Goal: Task Accomplishment & Management: Complete application form

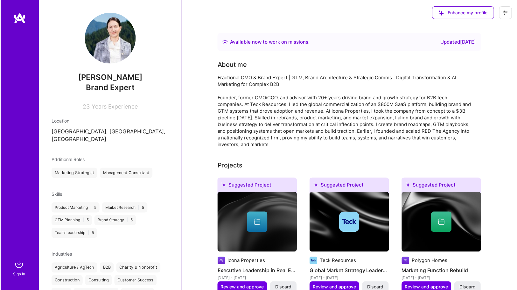
scroll to position [99, 0]
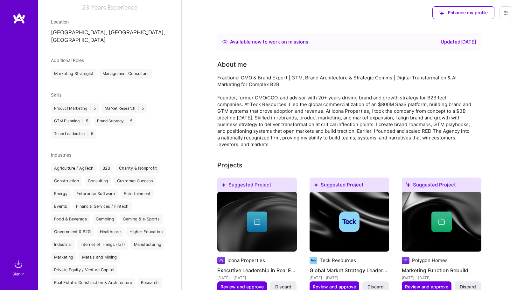
click at [344, 136] on div "Fractional CMO & Brand Expert | GTM, Brand Architecture & Strategic Comms | Dig…" at bounding box center [344, 110] width 255 height 73
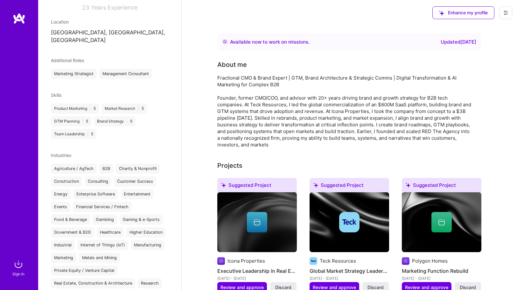
click at [281, 96] on div "Fractional CMO & Brand Expert | GTM, Brand Architecture & Strategic Comms | Dig…" at bounding box center [344, 110] width 255 height 73
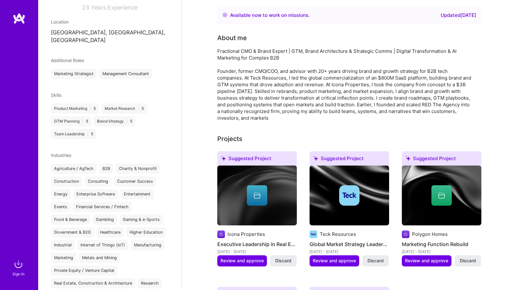
click at [112, 129] on div "Product Marketing | 5 Market Research | 5 GTM Planning | 5 Brand Strategy | 5 T…" at bounding box center [110, 121] width 118 height 36
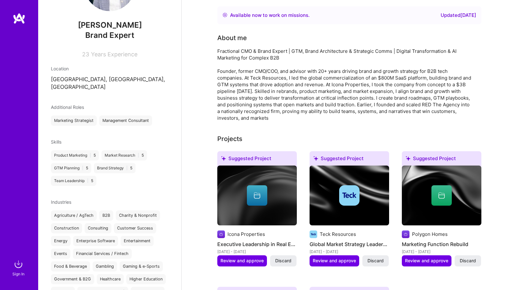
scroll to position [45, 0]
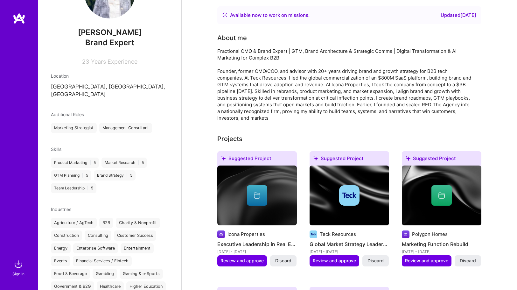
click at [18, 266] on img at bounding box center [18, 264] width 13 height 13
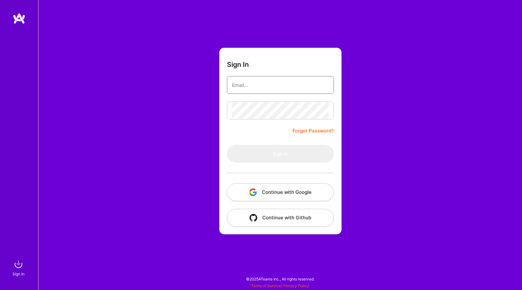
type input "[EMAIL_ADDRESS][DOMAIN_NAME]"
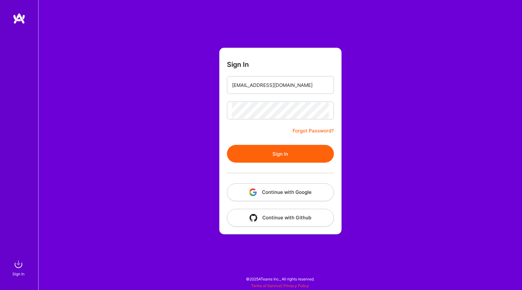
click at [255, 156] on button "Sign In" at bounding box center [280, 154] width 107 height 18
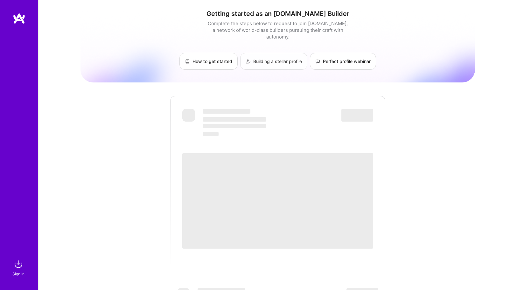
click at [279, 54] on link "Building a stellar profile" at bounding box center [273, 61] width 67 height 17
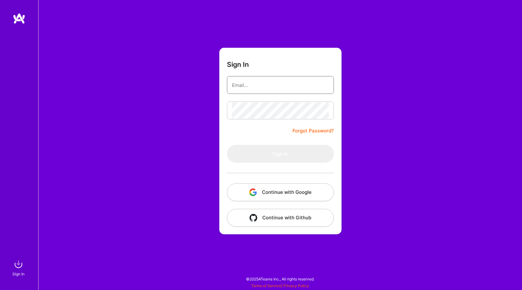
type input "[EMAIL_ADDRESS][DOMAIN_NAME]"
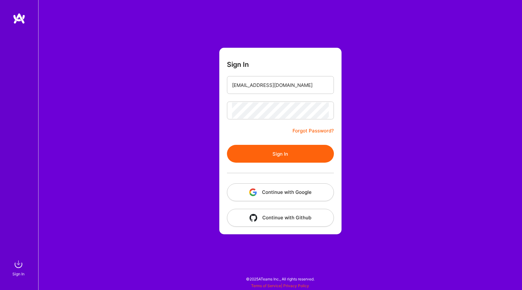
click at [280, 150] on button "Sign In" at bounding box center [280, 154] width 107 height 18
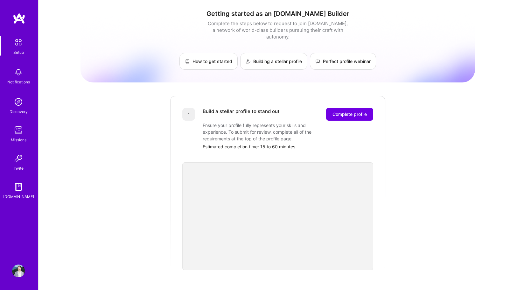
click at [21, 270] on img at bounding box center [18, 270] width 13 height 13
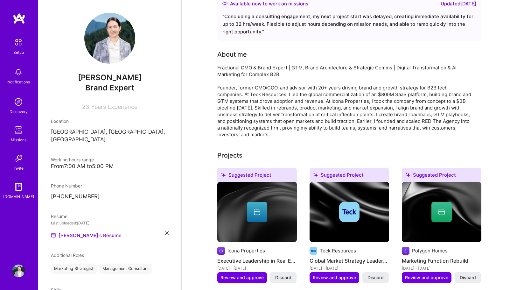
scroll to position [126, 0]
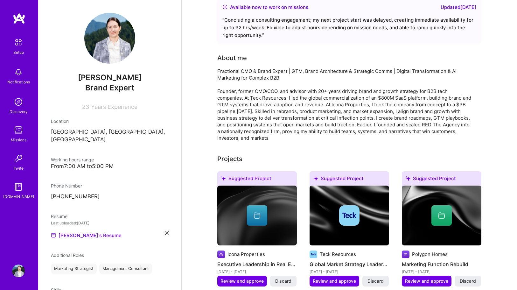
click at [24, 104] on img at bounding box center [18, 101] width 13 height 13
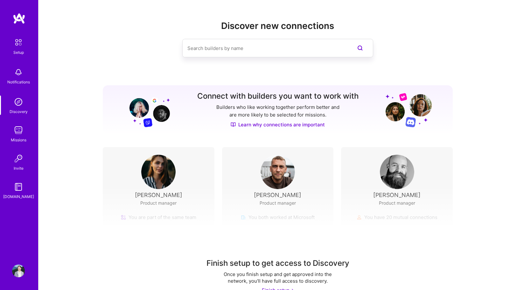
click at [260, 254] on div "Finish setup to get access to Discovery Once you finish setup and get approved …" at bounding box center [277, 244] width 479 height 119
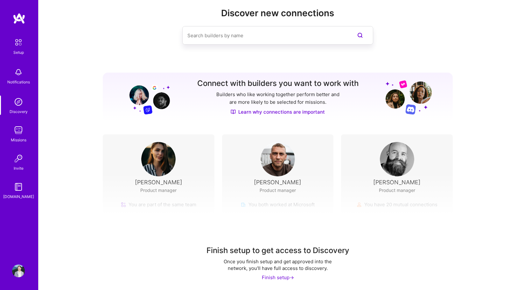
click at [276, 278] on div "Finish setup ->" at bounding box center [278, 277] width 32 height 7
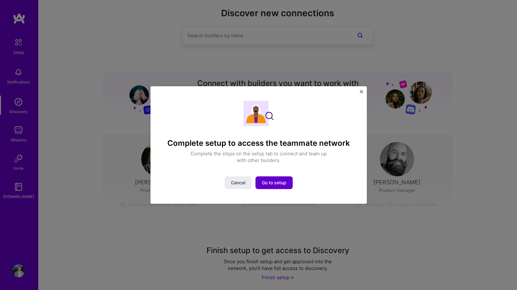
click at [266, 184] on span "Go to setup" at bounding box center [274, 182] width 24 height 6
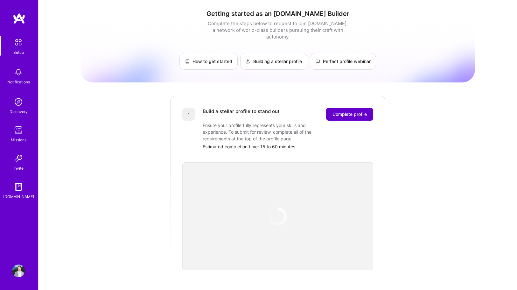
click at [350, 111] on span "Complete profile" at bounding box center [349, 114] width 34 height 6
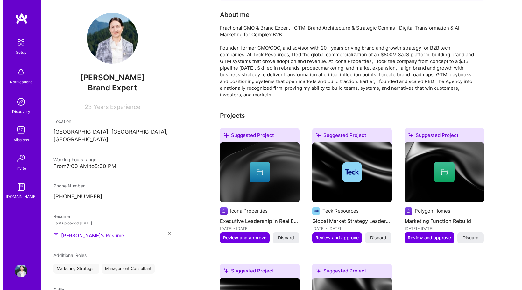
scroll to position [175, 0]
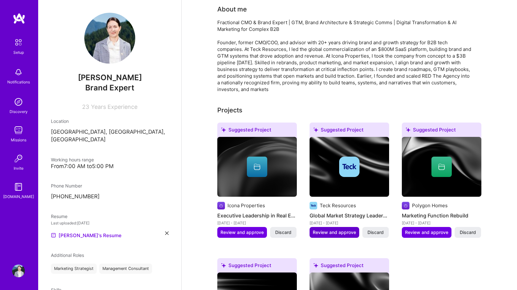
click at [347, 229] on span "Review and approve" at bounding box center [334, 232] width 43 height 6
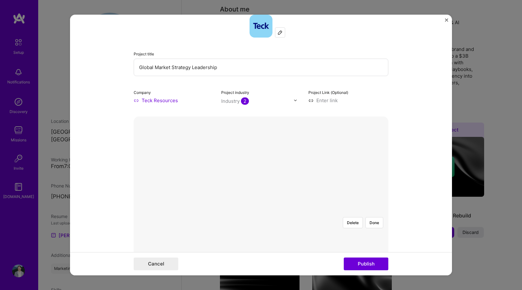
scroll to position [42, 0]
click at [369, 265] on button "Publish" at bounding box center [366, 263] width 45 height 13
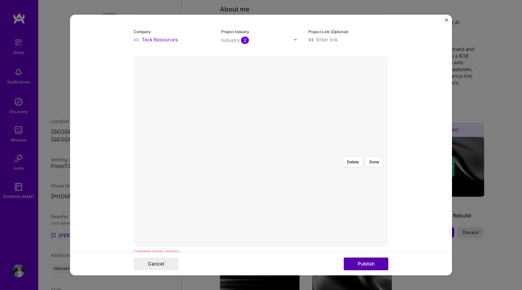
scroll to position [144, 0]
click at [360, 261] on button "Publish" at bounding box center [366, 263] width 45 height 13
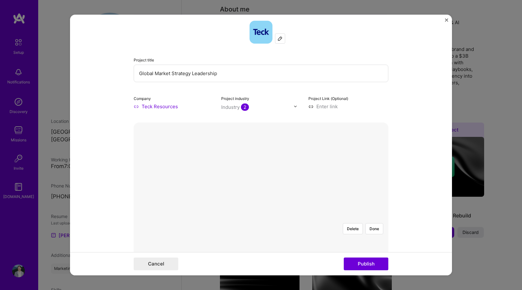
scroll to position [36, 0]
click at [371, 222] on button "Done" at bounding box center [374, 227] width 18 height 11
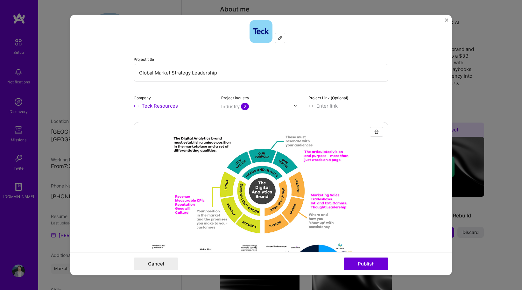
click at [391, 98] on form "Editing suggested project This project is suggested based on your LinkedIn, res…" at bounding box center [261, 145] width 382 height 261
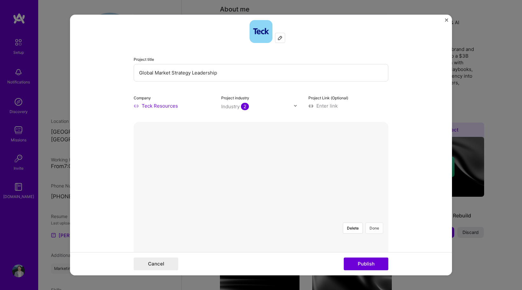
click at [371, 222] on button "Done" at bounding box center [374, 227] width 18 height 11
click at [372, 222] on button "Done" at bounding box center [374, 227] width 18 height 11
click at [375, 222] on button "Done" at bounding box center [374, 227] width 18 height 11
click at [373, 222] on button "Done" at bounding box center [374, 227] width 18 height 11
click at [375, 222] on button "Done" at bounding box center [374, 227] width 18 height 11
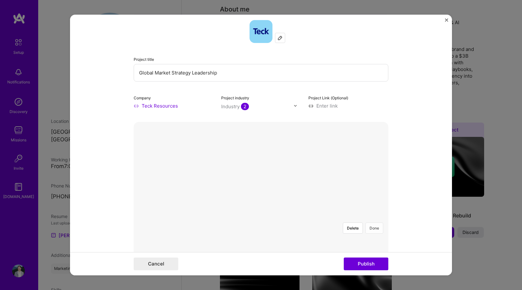
click at [371, 222] on button "Done" at bounding box center [374, 227] width 18 height 11
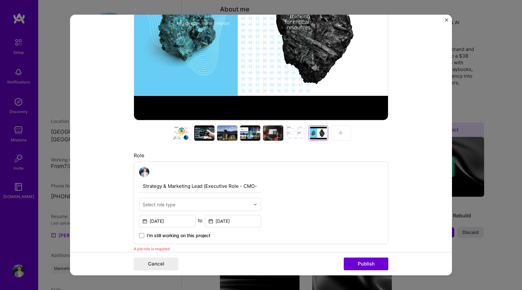
scroll to position [228, 0]
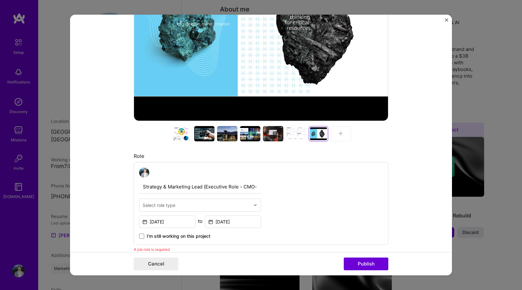
click at [178, 135] on div at bounding box center [181, 133] width 20 height 15
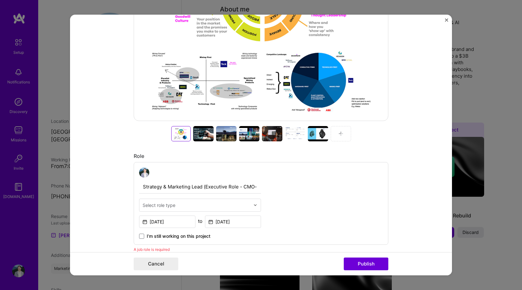
click at [200, 136] on div at bounding box center [203, 133] width 20 height 15
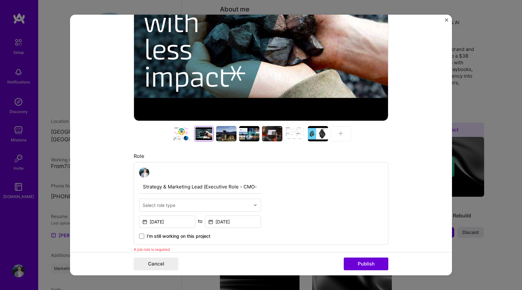
click at [250, 206] on div "Select role type" at bounding box center [196, 205] width 114 height 12
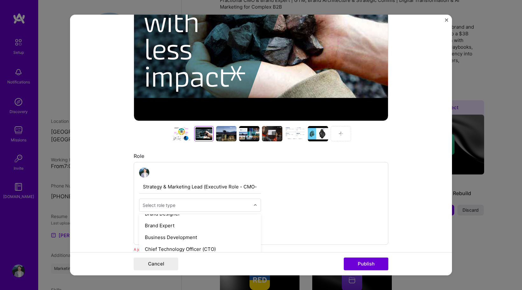
scroll to position [136, 0]
click at [171, 230] on div "Brand Expert" at bounding box center [200, 227] width 118 height 12
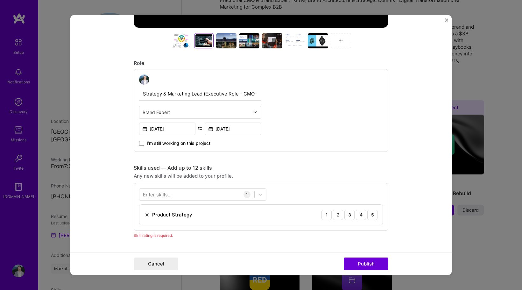
scroll to position [332, 0]
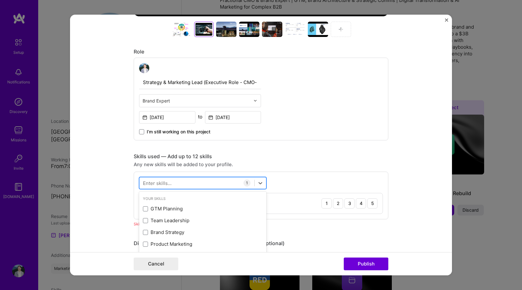
click at [192, 181] on div at bounding box center [196, 183] width 115 height 10
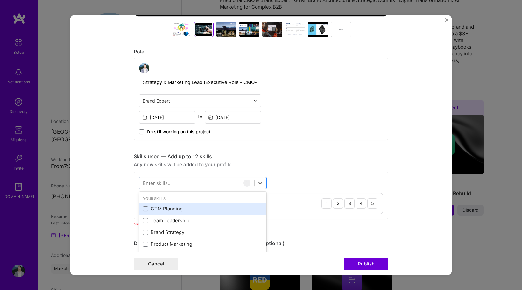
click at [175, 208] on div "GTM Planning" at bounding box center [203, 208] width 120 height 7
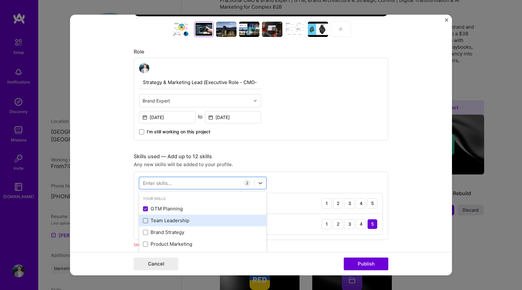
click at [143, 220] on span at bounding box center [145, 220] width 5 height 5
click at [0, 0] on input "checkbox" at bounding box center [0, 0] width 0 height 0
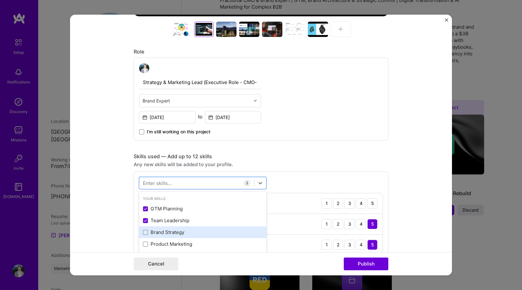
click at [145, 230] on label at bounding box center [145, 232] width 5 height 5
click at [0, 0] on input "checkbox" at bounding box center [0, 0] width 0 height 0
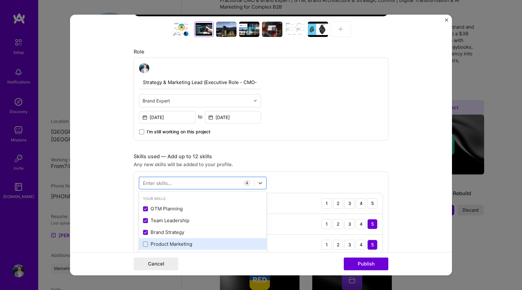
click at [144, 240] on div "Product Marketing" at bounding box center [202, 244] width 127 height 12
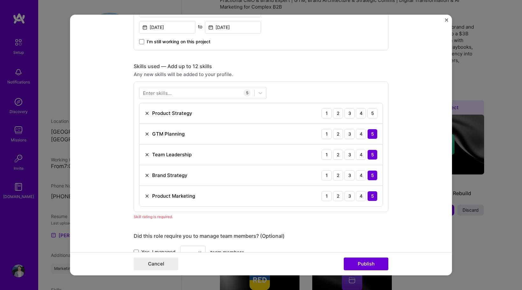
scroll to position [440, 0]
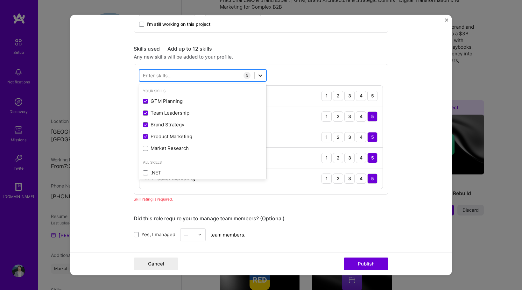
click at [257, 77] on icon at bounding box center [260, 75] width 6 height 6
click at [159, 149] on div "Market Research" at bounding box center [203, 148] width 120 height 7
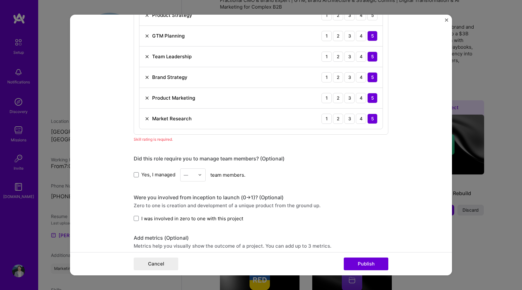
scroll to position [480, 0]
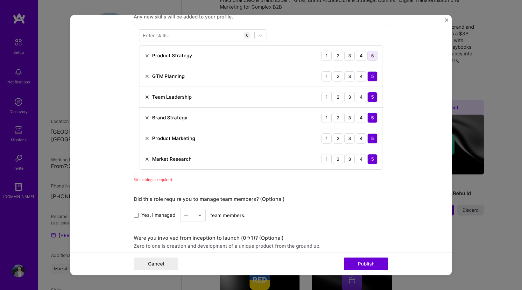
click at [370, 54] on div "5" at bounding box center [372, 56] width 10 height 10
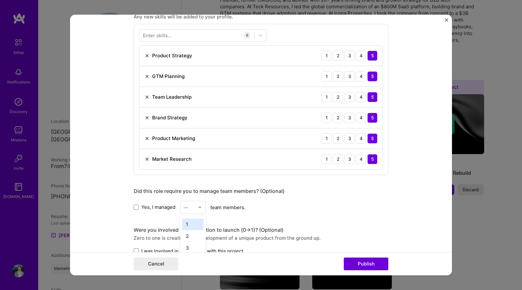
click at [199, 205] on div at bounding box center [201, 207] width 7 height 12
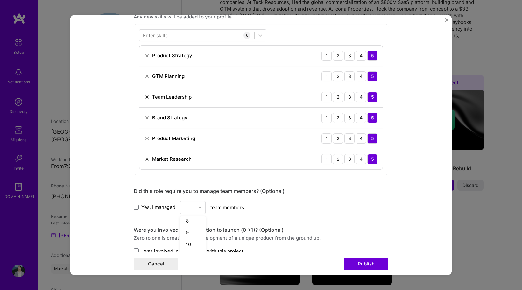
scroll to position [125, 0]
click at [136, 209] on span at bounding box center [136, 207] width 5 height 5
click at [0, 0] on input "Yes, I managed" at bounding box center [0, 0] width 0 height 0
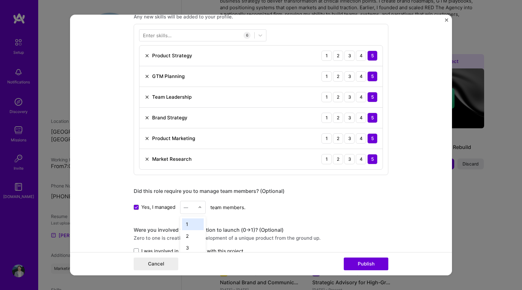
click at [199, 209] on div at bounding box center [201, 207] width 7 height 12
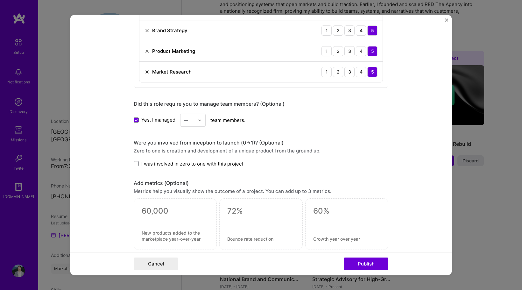
scroll to position [582, 0]
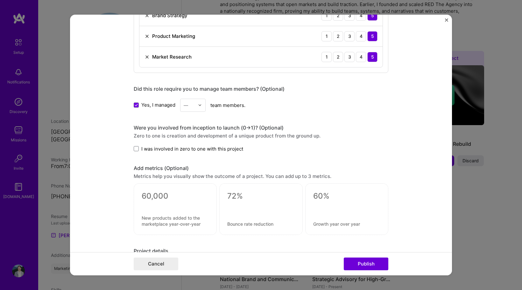
click at [193, 105] on div "—" at bounding box center [188, 105] width 17 height 12
click at [194, 164] on div "20" at bounding box center [193, 168] width 22 height 12
click at [134, 148] on span at bounding box center [136, 148] width 5 height 5
click at [0, 0] on input "I was involved in zero to one with this project" at bounding box center [0, 0] width 0 height 0
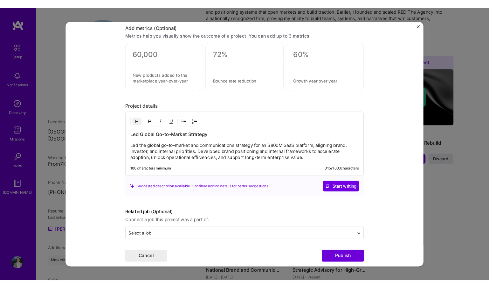
scroll to position [729, 0]
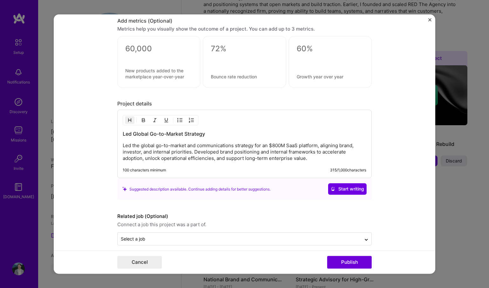
click at [309, 161] on p "Led the global go-to-market and communications strategy for an $800M SaaS platf…" at bounding box center [245, 152] width 244 height 19
click at [314, 162] on div "Led Global Go-to-Market Strategy Led the global go-to-market and communications…" at bounding box center [244, 144] width 255 height 68
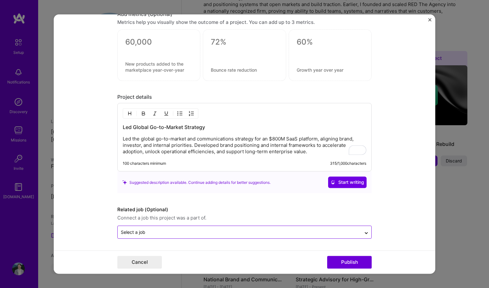
click at [277, 233] on input "text" at bounding box center [239, 232] width 237 height 7
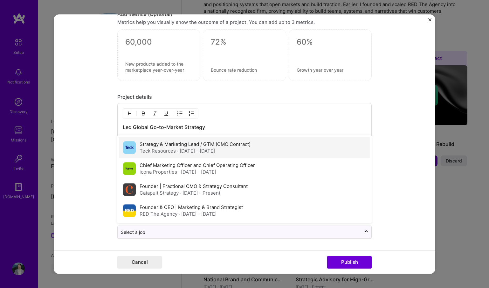
click at [232, 142] on label "Strategy & Marketing Lead / GTM (CMO Contract)" at bounding box center [195, 144] width 111 height 6
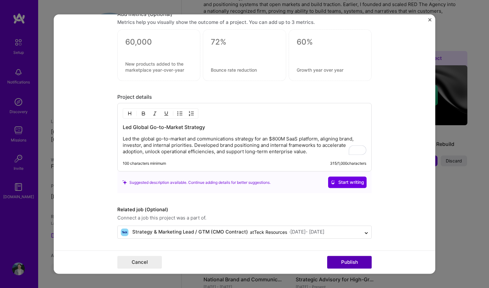
click at [358, 264] on button "Publish" at bounding box center [349, 261] width 45 height 13
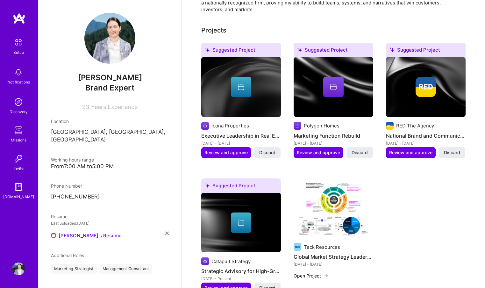
scroll to position [296, 0]
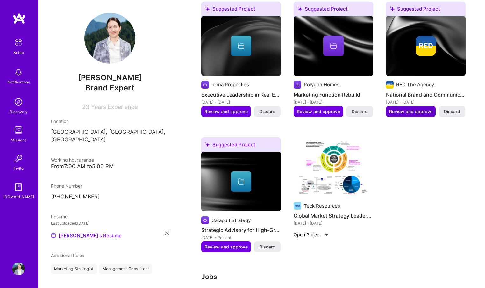
click at [423, 108] on span "Review and approve" at bounding box center [410, 111] width 43 height 6
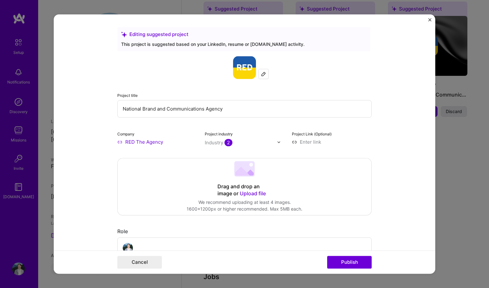
click at [261, 73] on img at bounding box center [263, 73] width 5 height 5
click at [261, 76] on img at bounding box center [263, 73] width 5 height 5
click at [244, 72] on img at bounding box center [244, 67] width 23 height 23
click at [152, 262] on button "Cancel" at bounding box center [139, 261] width 45 height 13
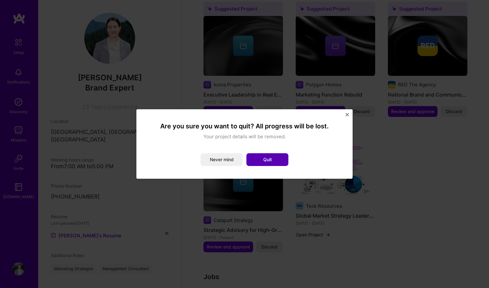
click at [269, 156] on button "Quit" at bounding box center [268, 159] width 42 height 13
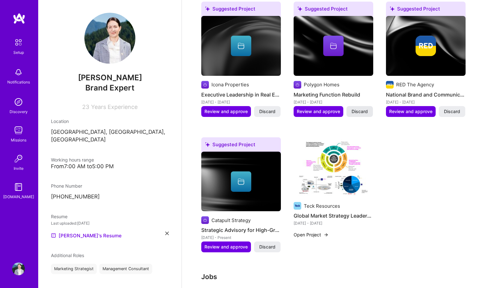
click at [356, 108] on span "Discard" at bounding box center [359, 111] width 16 height 6
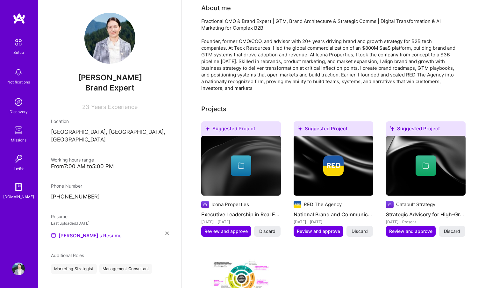
scroll to position [0, 0]
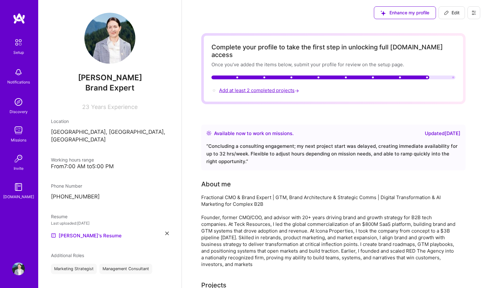
click at [268, 87] on span "Add at least 2 completed projects →" at bounding box center [259, 90] width 81 height 6
select select "CA"
select select "Right Now"
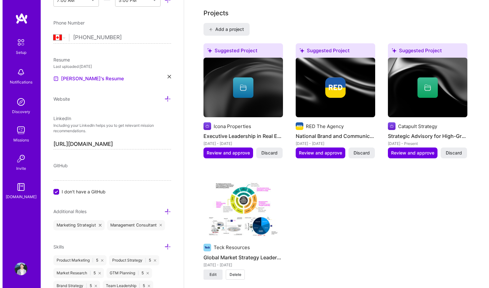
scroll to position [507, 0]
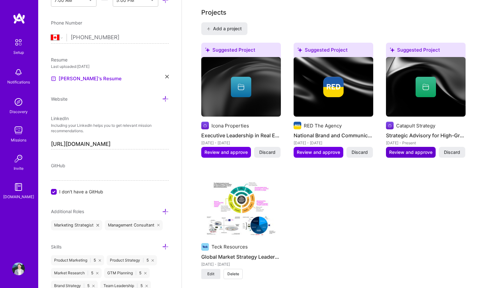
click at [406, 149] on span "Review and approve" at bounding box center [410, 152] width 43 height 6
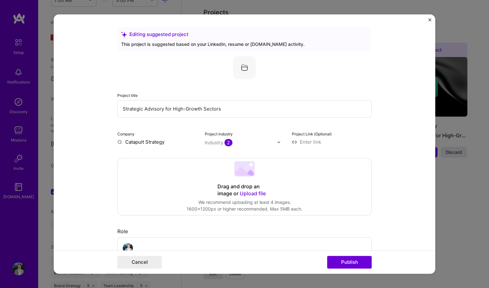
click at [248, 74] on img at bounding box center [244, 67] width 23 height 23
click at [243, 66] on img at bounding box center [244, 67] width 23 height 23
click at [203, 113] on input "Strategic Advisory for High-Growth Sectors" at bounding box center [244, 108] width 255 height 17
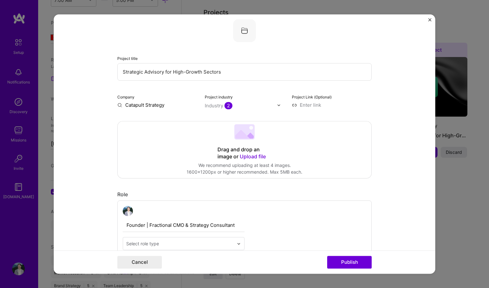
scroll to position [29, 0]
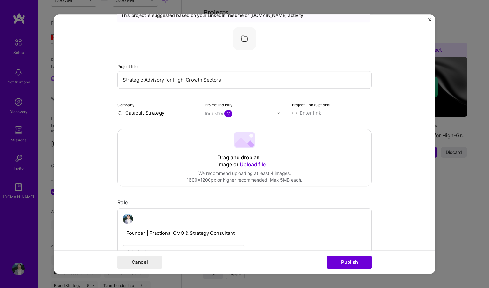
click at [227, 80] on input "Strategic Advisory for High-Growth Sectors" at bounding box center [244, 79] width 255 height 17
type input "Strategic Advisory for High-Growth Sectors"
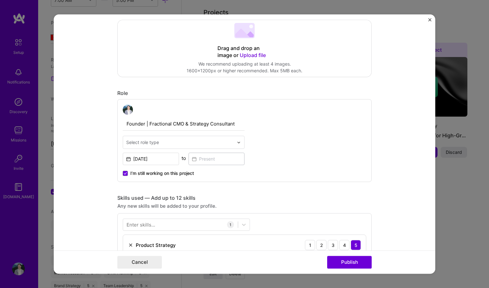
scroll to position [0, 0]
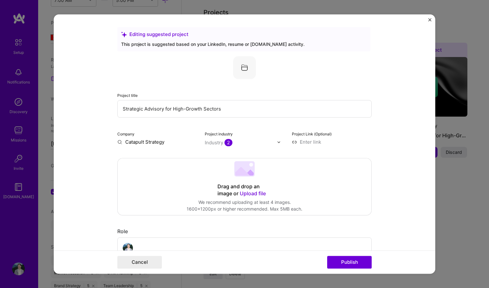
click at [159, 145] on input "Catapult Strategy" at bounding box center [157, 141] width 80 height 7
click at [136, 140] on input "Catapult Strategy" at bounding box center [157, 141] width 80 height 7
drag, startPoint x: 123, startPoint y: 142, endPoint x: 178, endPoint y: 142, distance: 54.4
click at [178, 142] on input "Catapult Strategy" at bounding box center [157, 141] width 80 height 7
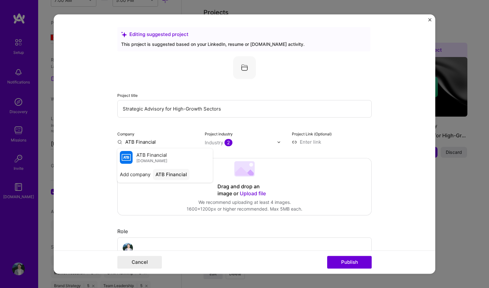
type input "ATB Financial"
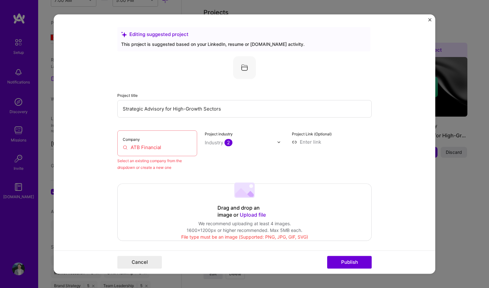
click at [177, 169] on div "Select an existing company from the dropdown or create a new one" at bounding box center [157, 163] width 80 height 13
click at [172, 166] on div "Select an existing company from the dropdown or create a new one" at bounding box center [157, 163] width 80 height 13
click at [159, 147] on input "ATB Financial" at bounding box center [157, 147] width 69 height 7
drag, startPoint x: 165, startPoint y: 147, endPoint x: 104, endPoint y: 145, distance: 61.1
click at [104, 145] on form "Editing suggested project This project is suggested based on your LinkedIn, res…" at bounding box center [245, 143] width 382 height 259
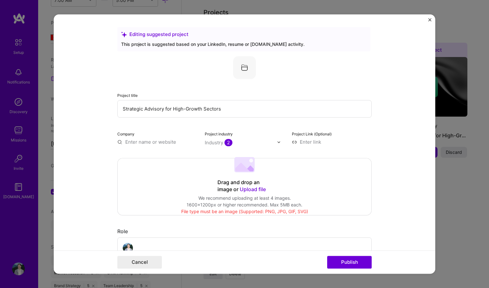
click at [146, 143] on input "text" at bounding box center [157, 141] width 80 height 7
type input "Catapult Strategy"
click at [164, 155] on span "Catapult Strategy" at bounding box center [155, 154] width 39 height 7
click at [226, 143] on span "2" at bounding box center [229, 142] width 8 height 7
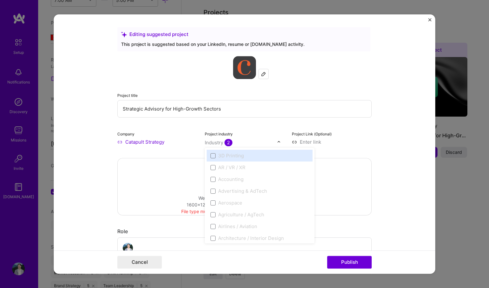
click at [226, 143] on span "2" at bounding box center [229, 142] width 8 height 7
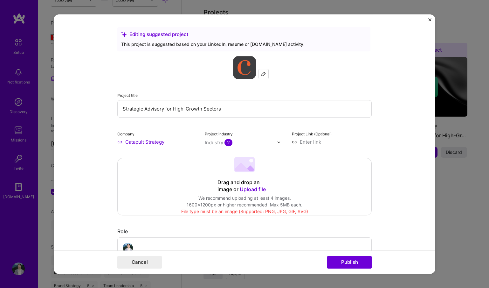
click at [310, 143] on input at bounding box center [332, 141] width 80 height 7
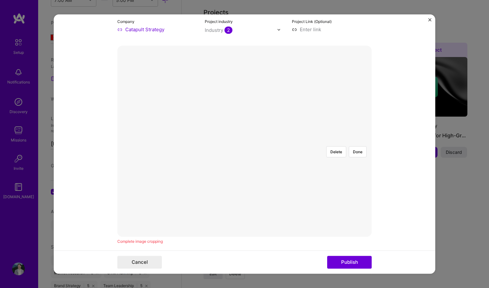
scroll to position [117, 0]
click at [273, 229] on div "Delete Done" at bounding box center [244, 136] width 255 height 191
click at [337, 142] on button "Delete" at bounding box center [336, 147] width 20 height 11
click at [301, 136] on div at bounding box center [341, 208] width 192 height 144
click at [279, 136] on div at bounding box center [341, 208] width 192 height 144
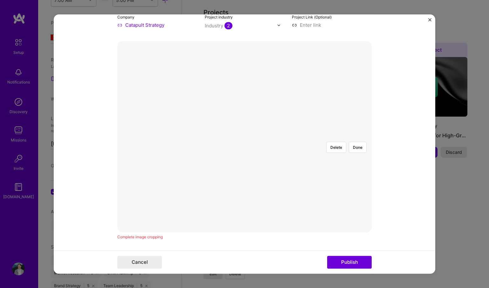
click at [245, 136] on img at bounding box center [245, 136] width 0 height 0
click at [328, 142] on button "Delete" at bounding box center [336, 147] width 20 height 11
drag, startPoint x: 307, startPoint y: 104, endPoint x: 247, endPoint y: 117, distance: 61.8
click at [246, 136] on div at bounding box center [340, 207] width 190 height 143
click at [338, 142] on button "Delete" at bounding box center [336, 147] width 20 height 11
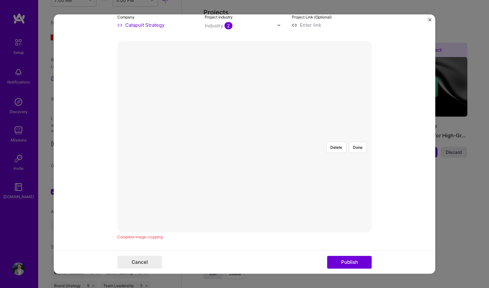
click at [268, 160] on div at bounding box center [341, 208] width 192 height 144
click at [292, 136] on div at bounding box center [341, 208] width 192 height 144
click at [276, 232] on div "Delete Done Complete image cropping" at bounding box center [244, 140] width 255 height 199
click at [358, 142] on button "Done" at bounding box center [358, 147] width 18 height 11
click at [330, 142] on button "Delete" at bounding box center [336, 147] width 20 height 11
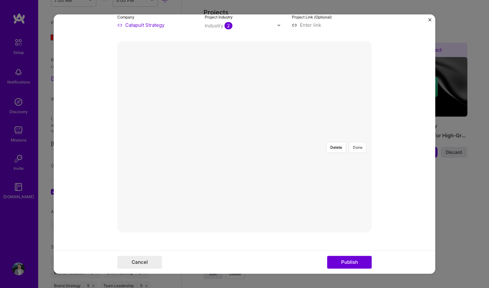
click at [354, 142] on button "Done" at bounding box center [358, 147] width 18 height 11
click at [334, 142] on button "Delete" at bounding box center [336, 147] width 20 height 11
click at [354, 136] on div at bounding box center [381, 221] width 226 height 170
click at [354, 142] on button "Done" at bounding box center [358, 147] width 18 height 11
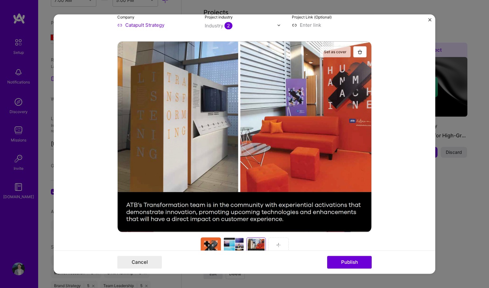
click at [329, 51] on button "Set as cover" at bounding box center [335, 51] width 31 height 11
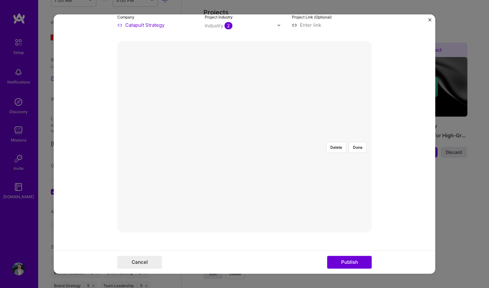
click at [298, 136] on div at bounding box center [364, 194] width 155 height 117
click at [360, 142] on button "Done" at bounding box center [358, 147] width 18 height 11
click at [329, 143] on div at bounding box center [366, 234] width 243 height 183
click at [358, 142] on button "Done" at bounding box center [358, 147] width 18 height 11
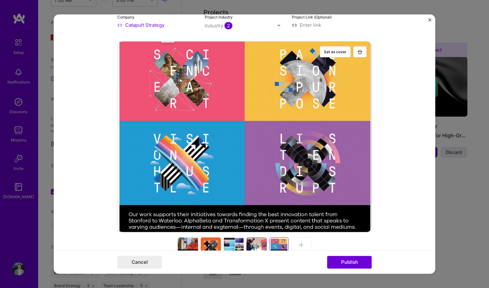
click at [211, 243] on div at bounding box center [211, 244] width 20 height 15
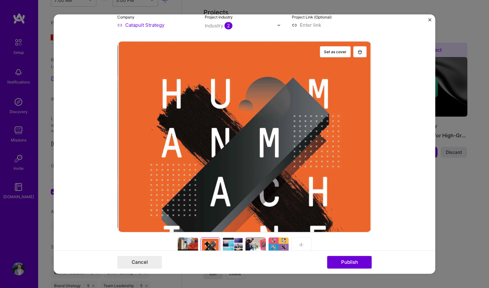
click at [191, 242] on div at bounding box center [188, 244] width 20 height 15
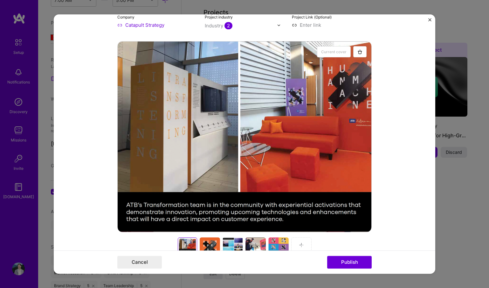
click at [202, 244] on div at bounding box center [210, 244] width 20 height 15
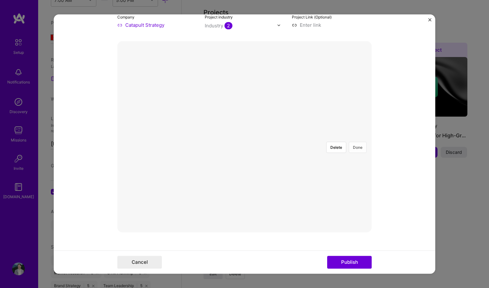
click at [357, 142] on button "Done" at bounding box center [358, 147] width 18 height 11
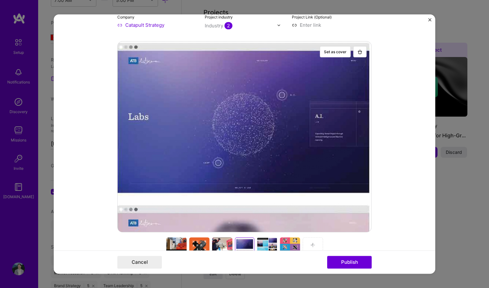
drag, startPoint x: 346, startPoint y: 262, endPoint x: 397, endPoint y: 207, distance: 75.0
click at [397, 207] on form "Editing suggested project This project is suggested based on your LinkedIn, res…" at bounding box center [245, 143] width 382 height 259
click at [399, 201] on form "Editing suggested project This project is suggested based on your LinkedIn, res…" at bounding box center [245, 143] width 382 height 259
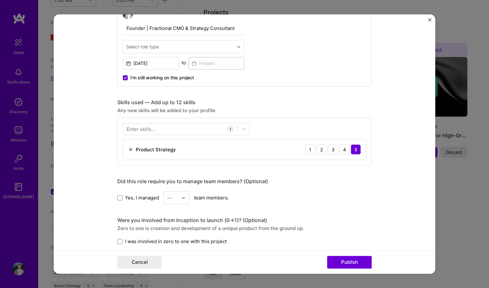
scroll to position [356, 0]
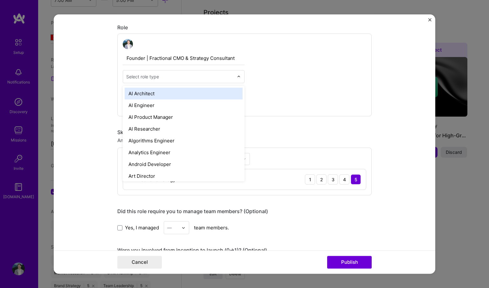
click at [194, 73] on div at bounding box center [180, 77] width 108 height 8
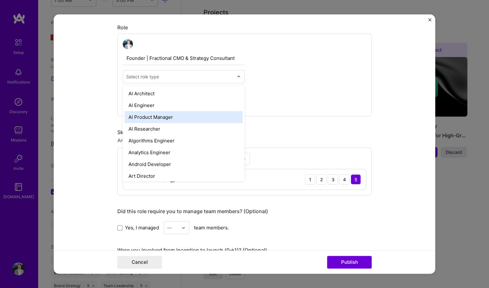
scroll to position [89, 0]
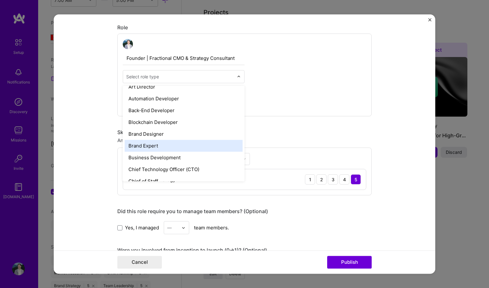
click at [193, 147] on div "Brand Expert" at bounding box center [184, 146] width 118 height 12
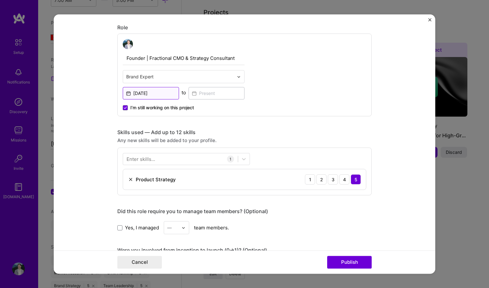
click at [165, 94] on input "[DATE]" at bounding box center [151, 93] width 56 height 12
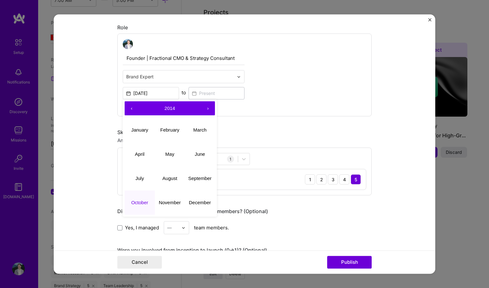
click at [206, 107] on button "›" at bounding box center [208, 108] width 14 height 14
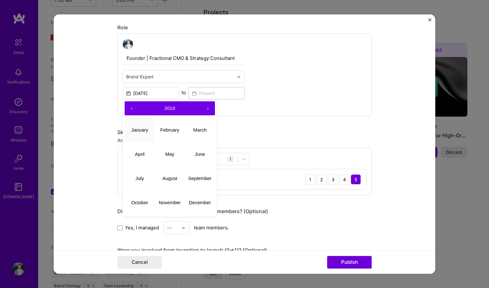
click at [141, 129] on abbr "January" at bounding box center [139, 129] width 17 height 5
type input "[DATE]"
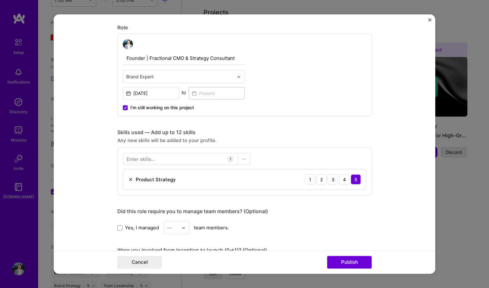
click at [150, 106] on span "I’m still working on this project" at bounding box center [162, 107] width 64 height 6
click at [0, 0] on input "I’m still working on this project" at bounding box center [0, 0] width 0 height 0
click at [227, 93] on input at bounding box center [217, 93] width 56 height 12
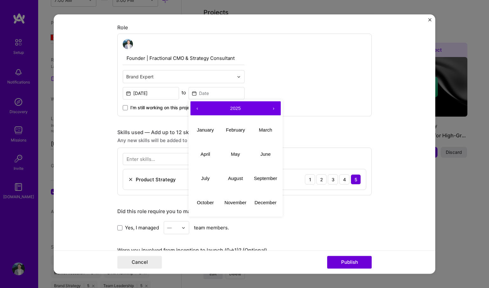
click at [195, 109] on button "‹" at bounding box center [198, 108] width 14 height 14
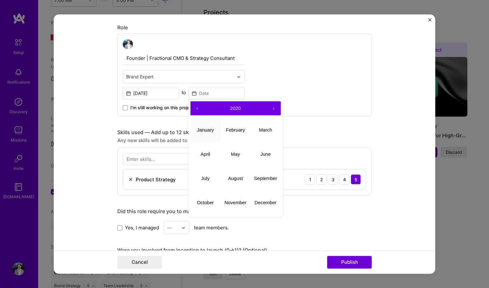
click at [201, 132] on abbr "January" at bounding box center [205, 129] width 17 height 5
type input "[DATE]"
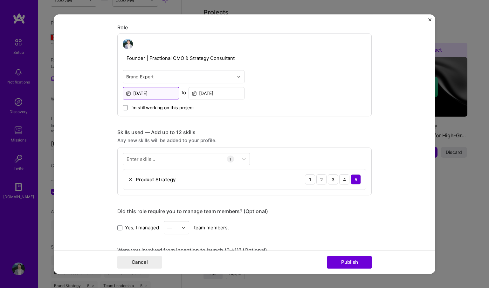
click at [160, 95] on input "[DATE]" at bounding box center [151, 93] width 56 height 12
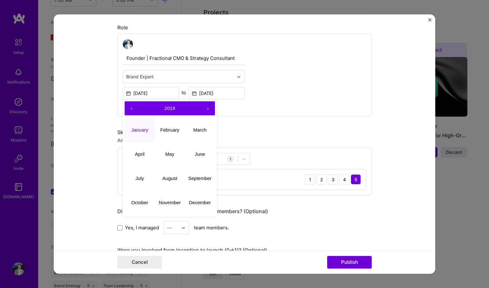
click at [130, 108] on button "‹" at bounding box center [132, 108] width 14 height 14
click at [136, 130] on abbr "January" at bounding box center [139, 129] width 17 height 5
type input "[DATE]"
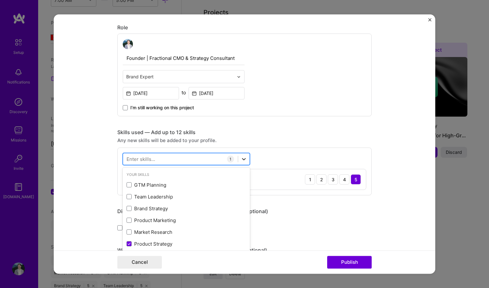
click at [241, 158] on icon at bounding box center [244, 159] width 6 height 6
click at [127, 207] on span at bounding box center [129, 208] width 5 height 5
click at [0, 0] on input "checkbox" at bounding box center [0, 0] width 0 height 0
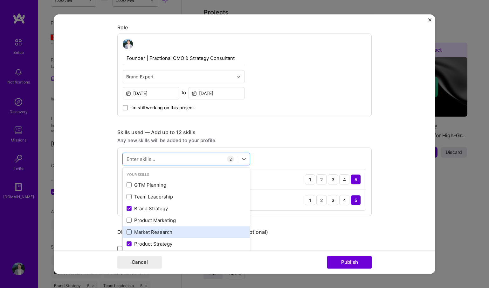
click at [127, 232] on span at bounding box center [129, 231] width 5 height 5
click at [0, 0] on input "checkbox" at bounding box center [0, 0] width 0 height 0
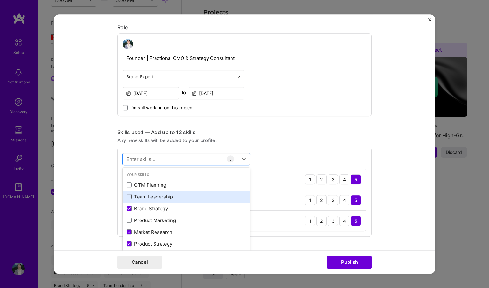
click at [127, 196] on span at bounding box center [129, 196] width 5 height 5
click at [0, 0] on input "checkbox" at bounding box center [0, 0] width 0 height 0
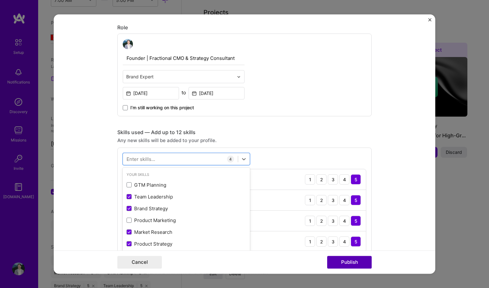
click at [342, 262] on button "Publish" at bounding box center [349, 261] width 45 height 13
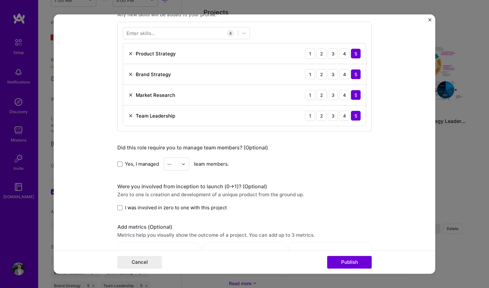
scroll to position [524, 0]
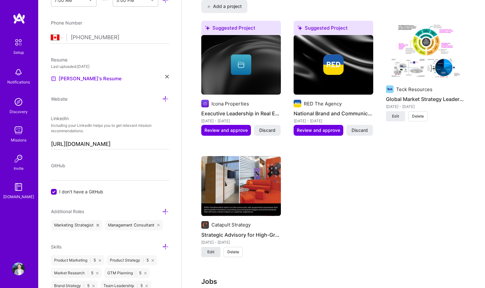
click at [213, 251] on span "Edit" at bounding box center [210, 252] width 7 height 6
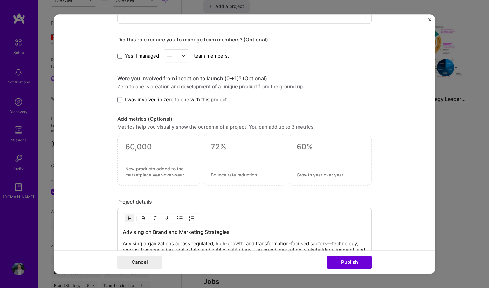
scroll to position [637, 0]
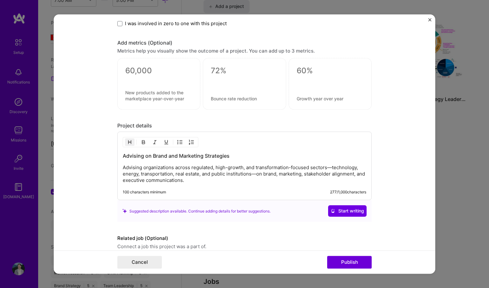
click at [210, 159] on h3 "Advising on Brand and Marketing Strategies" at bounding box center [245, 155] width 244 height 7
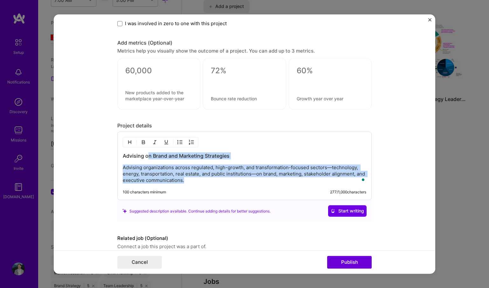
drag, startPoint x: 205, startPoint y: 182, endPoint x: 146, endPoint y: 157, distance: 64.1
click at [146, 157] on div "Advising on Brand and Marketing Strategies Advising organizations across regula…" at bounding box center [245, 167] width 244 height 31
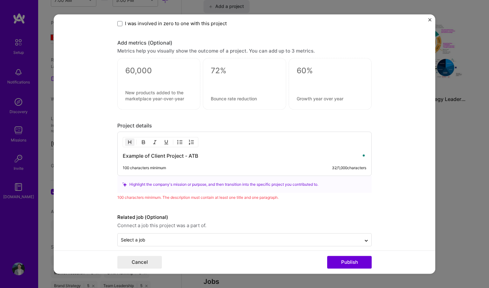
click at [212, 154] on h3 "Example of Client Project - ATB" at bounding box center [245, 155] width 244 height 7
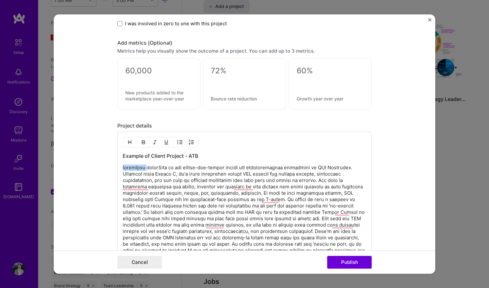
drag, startPoint x: 144, startPoint y: 168, endPoint x: 112, endPoint y: 168, distance: 32.1
click at [112, 168] on form "Project title Strategic Advisory for High-Growth Sectors Company Catapult Strat…" at bounding box center [245, 143] width 382 height 259
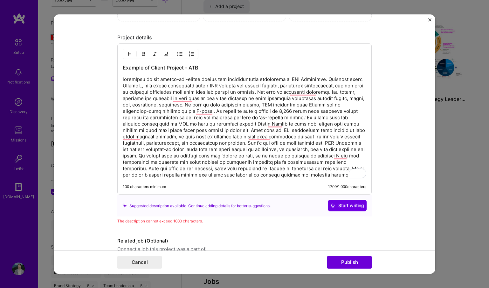
scroll to position [725, 0]
click at [260, 93] on p "To enrich screen reader interactions, please activate Accessibility in Grammarl…" at bounding box center [245, 127] width 244 height 102
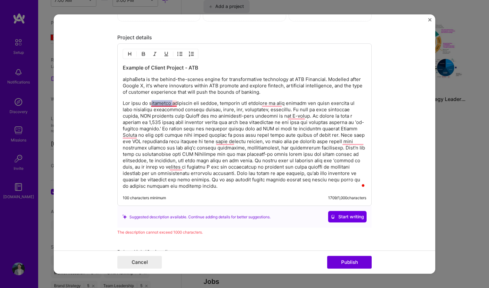
drag, startPoint x: 175, startPoint y: 103, endPoint x: 153, endPoint y: 102, distance: 22.0
click at [153, 102] on p "To enrich screen reader interactions, please activate Accessibility in Grammarl…" at bounding box center [245, 144] width 244 height 89
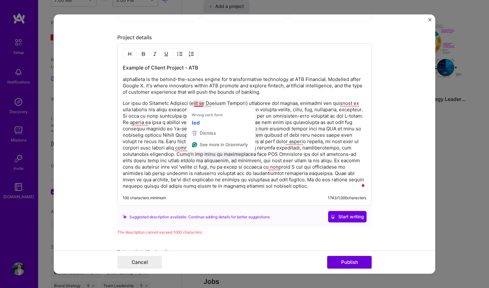
click at [195, 104] on p "To enrich screen reader interactions, please activate Accessibility in Grammarl…" at bounding box center [245, 144] width 244 height 89
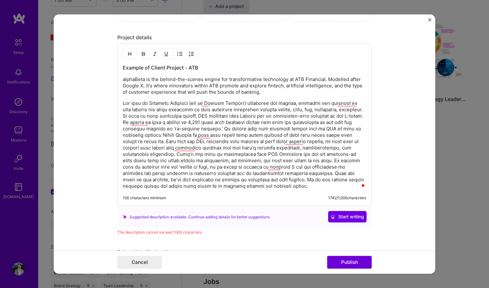
click at [244, 129] on p "To enrich screen reader interactions, please activate Accessibility in Grammarl…" at bounding box center [245, 144] width 244 height 89
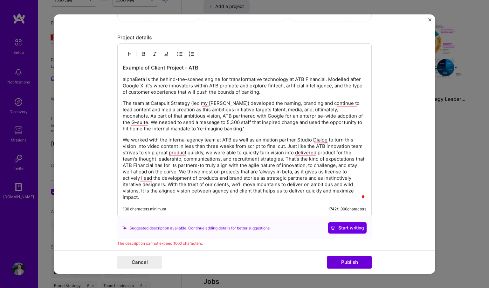
click at [151, 116] on p "The team at Catapult Strategy (led my [PERSON_NAME]) developed the naming, bran…" at bounding box center [245, 116] width 244 height 32
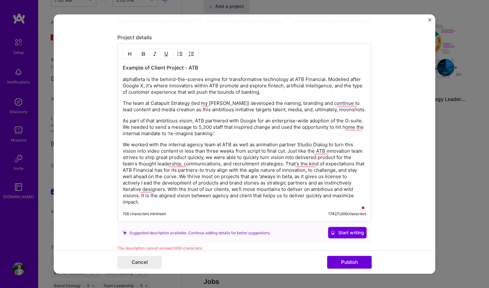
click at [288, 163] on p "We worked with the internal agency team at ATB as well as animation partner Stu…" at bounding box center [245, 174] width 244 height 64
click at [286, 170] on p "We worked with the internal agency team at ATB as well as animation partner Stu…" at bounding box center [245, 174] width 244 height 64
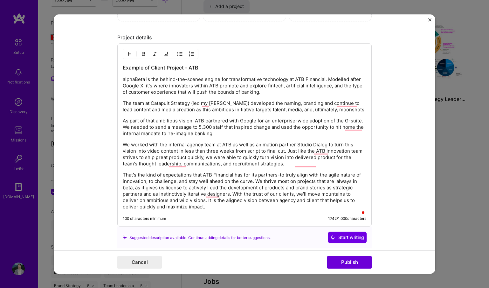
click at [279, 202] on p "That's the kind of expectations that ATB Financial has for its partners-to trul…" at bounding box center [245, 191] width 244 height 38
click at [235, 199] on p "That's the kind of expectations that ATB Financial has for its partners-to trul…" at bounding box center [245, 191] width 244 height 38
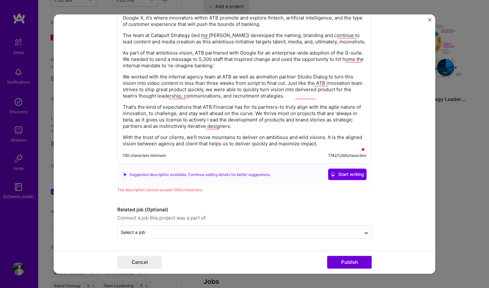
scroll to position [728, 0]
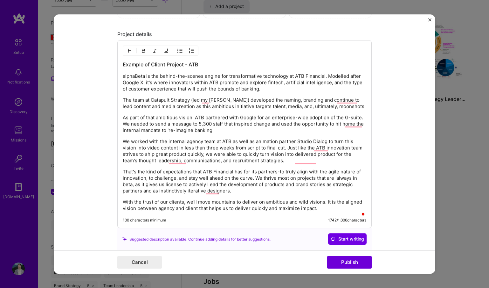
drag, startPoint x: 325, startPoint y: 218, endPoint x: 199, endPoint y: 167, distance: 136.0
click at [199, 167] on div "Example of Client Project - ATB alphaBeta is the behind-the-scenes engine for t…" at bounding box center [244, 134] width 255 height 188
click at [206, 164] on p "We worked with the internal agency team at ATB as well as animation partner Stu…" at bounding box center [245, 150] width 244 height 25
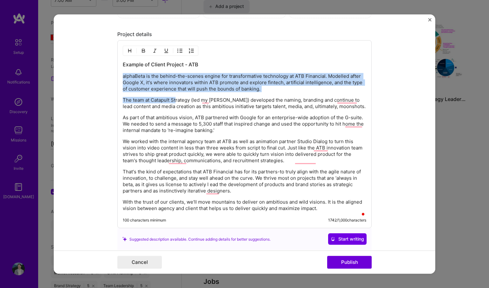
drag, startPoint x: 120, startPoint y: 77, endPoint x: 174, endPoint y: 102, distance: 59.1
click at [174, 102] on div "Example of Client Project - ATB alphaBeta is the behind-the-scenes engine for t…" at bounding box center [245, 136] width 244 height 150
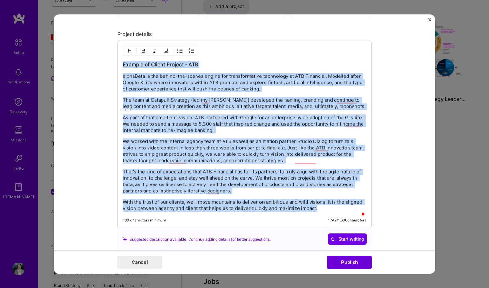
drag, startPoint x: 121, startPoint y: 64, endPoint x: 268, endPoint y: 227, distance: 219.7
click at [268, 227] on div "Example of Client Project - ATB alphaBeta is the behind-the-scenes engine for t…" at bounding box center [244, 134] width 255 height 188
copy div "Example of Client Project - ATB alphaBeta is the behind-the-scenes engine for t…"
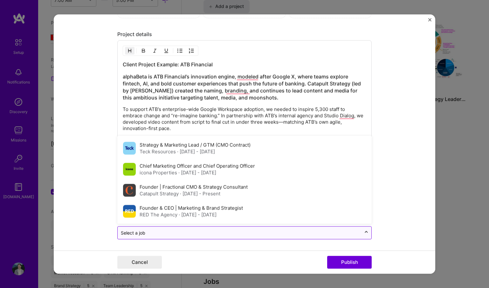
click at [364, 233] on icon at bounding box center [366, 232] width 5 height 6
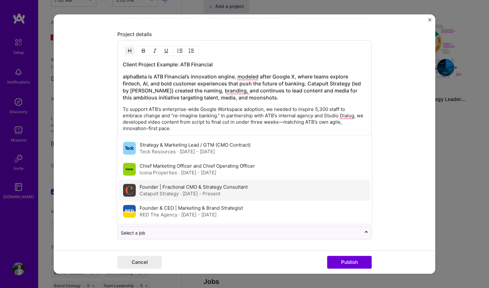
click at [298, 192] on div "Founder | Fractional CMO & Strategy Consultant Catapult Strategy · [DATE] - Pre…" at bounding box center [244, 190] width 251 height 21
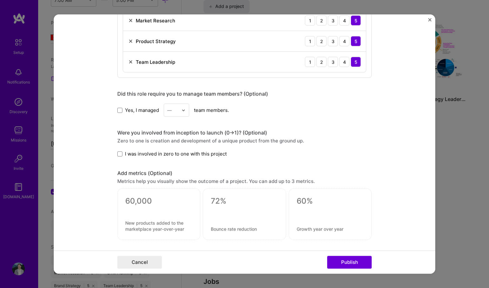
scroll to position [541, 0]
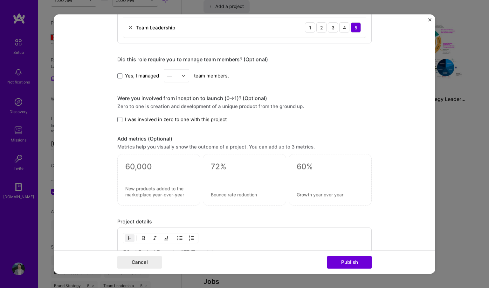
click at [127, 76] on span "Yes, I managed" at bounding box center [142, 75] width 34 height 7
click at [0, 0] on input "Yes, I managed" at bounding box center [0, 0] width 0 height 0
click at [177, 75] on div "—" at bounding box center [172, 75] width 17 height 12
click at [176, 111] on div "10" at bounding box center [177, 109] width 22 height 12
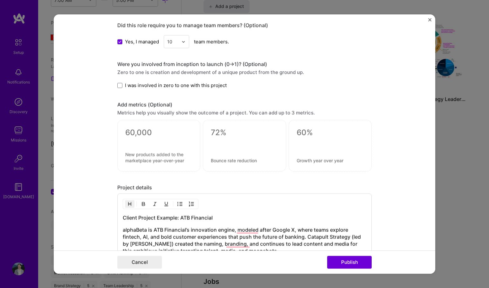
scroll to position [583, 0]
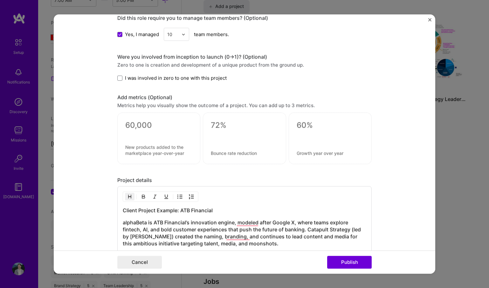
click at [126, 79] on span "I was involved in zero to one with this project" at bounding box center [176, 77] width 102 height 7
click at [0, 0] on input "I was involved in zero to one with this project" at bounding box center [0, 0] width 0 height 0
click at [353, 266] on button "Publish" at bounding box center [349, 261] width 45 height 13
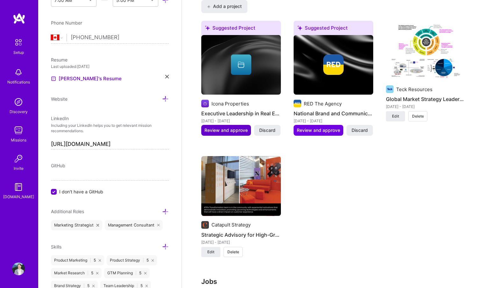
click at [226, 131] on span "Review and approve" at bounding box center [225, 130] width 43 height 6
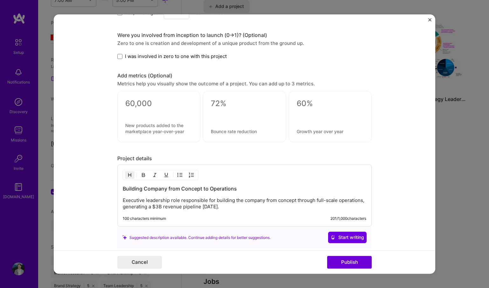
scroll to position [474, 0]
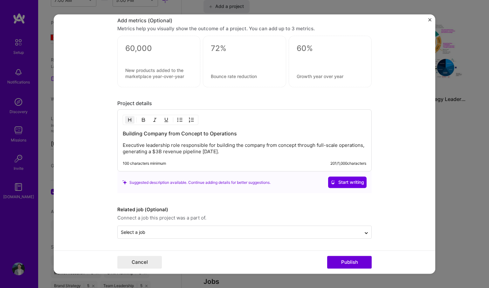
click at [256, 152] on p "Executive leadership role responsible for building the company from concept thr…" at bounding box center [245, 148] width 244 height 13
drag, startPoint x: 250, startPoint y: 150, endPoint x: 209, endPoint y: 159, distance: 42.3
click at [209, 159] on div "Building Company from Concept to Operations Executive leadership role responsib…" at bounding box center [244, 140] width 255 height 62
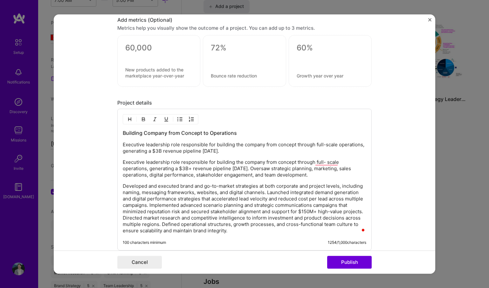
drag, startPoint x: 243, startPoint y: 151, endPoint x: 118, endPoint y: 142, distance: 125.7
click at [118, 142] on div "Building Company from Concept to Operations Executive leadership role responsib…" at bounding box center [244, 180] width 255 height 142
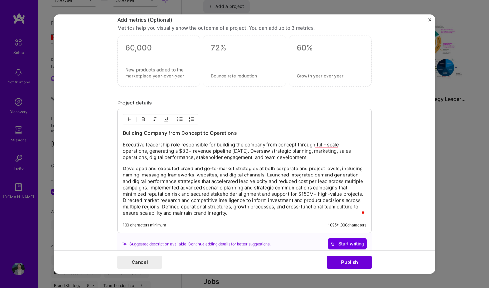
click at [243, 213] on p "Developed and executed brand and go-to-market strategies at both corporate and …" at bounding box center [245, 190] width 244 height 51
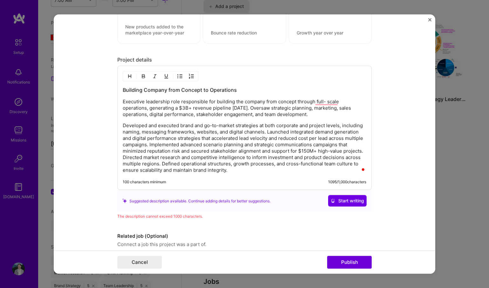
scroll to position [539, 0]
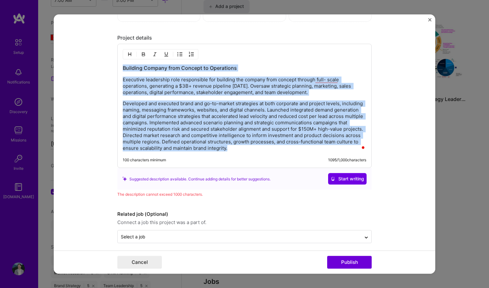
drag, startPoint x: 228, startPoint y: 150, endPoint x: 114, endPoint y: 68, distance: 140.3
click at [113, 68] on form "Editing suggested project This project is suggested based on your LinkedIn, res…" at bounding box center [245, 143] width 382 height 259
copy div "Building Company from Concept to Operations Executive leadership role responsib…"
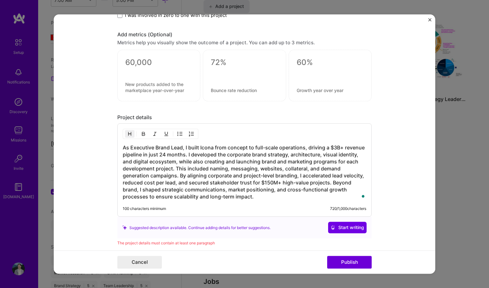
scroll to position [513, 0]
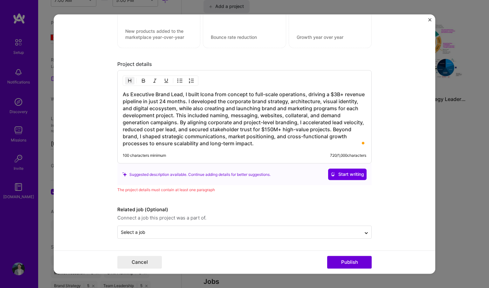
click at [158, 103] on h3 "As Executive Brand Lead, I built Icona from concept to full-scale operations, d…" at bounding box center [245, 119] width 244 height 56
drag, startPoint x: 257, startPoint y: 149, endPoint x: 247, endPoint y: 148, distance: 10.5
click at [249, 149] on div "As Executive Brand Lead, I built Icona from concept to full-scale operations, d…" at bounding box center [244, 116] width 255 height 93
click at [124, 94] on h3 "As Executive Brand Lead, I built Icona from concept to full-scale operations, d…" at bounding box center [245, 119] width 244 height 56
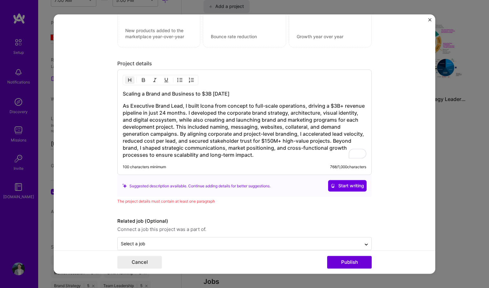
click at [185, 204] on div "The project details must contain at least one paragraph" at bounding box center [244, 201] width 255 height 7
click at [174, 202] on div "The project details must contain at least one paragraph" at bounding box center [244, 201] width 255 height 7
click at [204, 202] on div "The project details must contain at least one paragraph" at bounding box center [244, 201] width 255 height 7
click at [188, 124] on h3 "As Executive Brand Lead, I built Icona from concept to full-scale operations, d…" at bounding box center [245, 130] width 244 height 56
click at [195, 103] on h3 "As Executive Brand Lead, I built Icona from concept to full-scale operations, d…" at bounding box center [245, 130] width 244 height 56
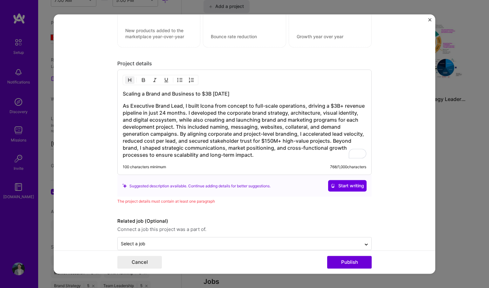
click at [266, 184] on div "Suggested description available. Continue adding details for better suggestions." at bounding box center [196, 185] width 148 height 7
click at [181, 142] on h3 "As Executive Brand Lead, I built Icona from concept to full-scale operations, d…" at bounding box center [245, 130] width 244 height 56
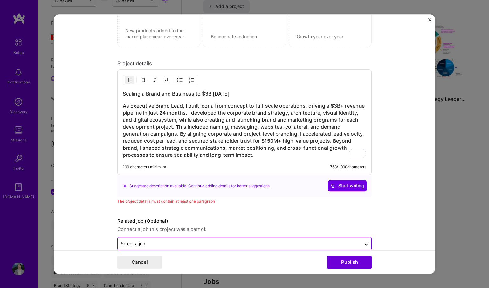
click at [241, 246] on input "text" at bounding box center [239, 243] width 237 height 7
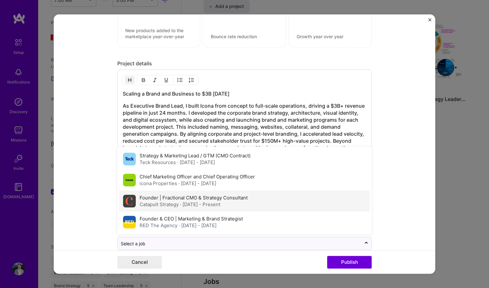
click at [229, 200] on label "Founder | Fractional CMO & Strategy Consultant" at bounding box center [194, 198] width 108 height 6
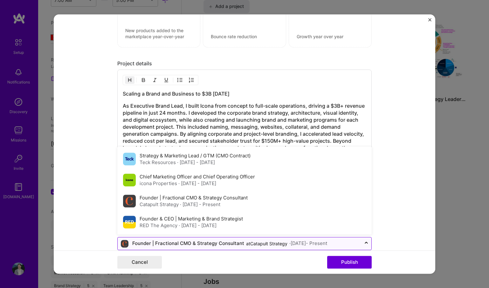
click at [277, 240] on div "Founder | Fractional CMO & Strategy Consultant at Catapult Strategy · [DATE] - …" at bounding box center [224, 244] width 206 height 8
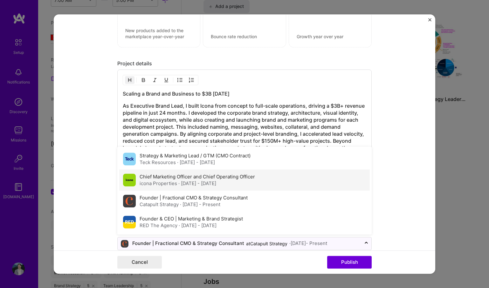
click at [233, 182] on div "icona Properties · [DATE] - [DATE]" at bounding box center [197, 183] width 115 height 7
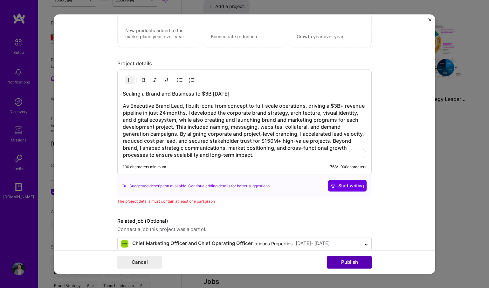
click at [348, 262] on button "Publish" at bounding box center [349, 261] width 45 height 13
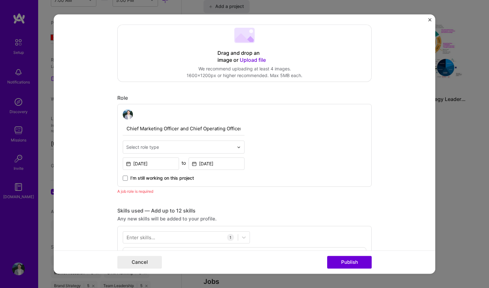
scroll to position [42, 0]
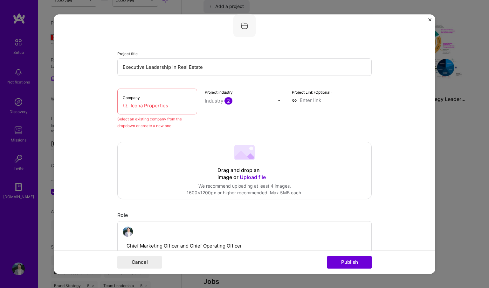
click at [172, 109] on input "Icona Properties" at bounding box center [157, 105] width 69 height 7
click at [159, 126] on div "Select an existing company from the dropdown or create a new one" at bounding box center [157, 121] width 80 height 13
click at [143, 104] on input "Icona Properties" at bounding box center [157, 105] width 69 height 7
click at [159, 123] on div "Select an existing company from the dropdown or create a new one" at bounding box center [157, 121] width 80 height 13
click at [156, 107] on input "Icona Properties" at bounding box center [157, 105] width 69 height 7
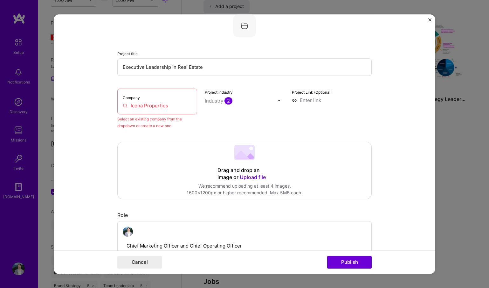
drag, startPoint x: 169, startPoint y: 107, endPoint x: 142, endPoint y: 106, distance: 27.7
click at [142, 106] on input "Icona Properties" at bounding box center [157, 105] width 69 height 7
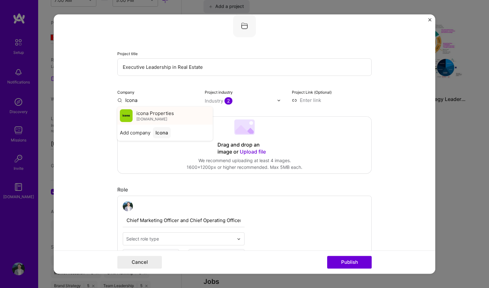
click at [142, 117] on span "[DOMAIN_NAME]" at bounding box center [151, 118] width 31 height 5
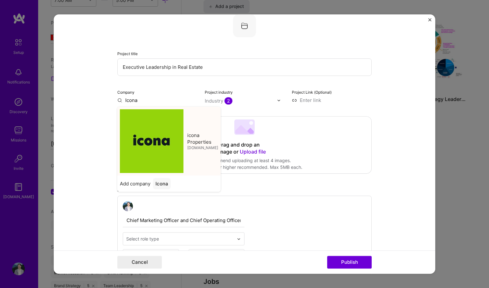
type input "icona Properties"
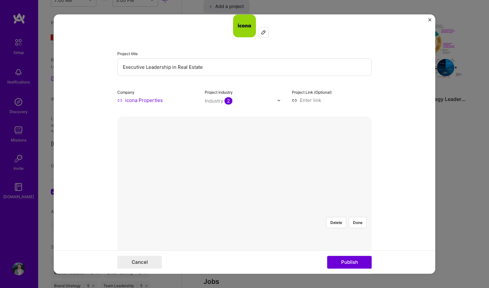
click at [270, 212] on div at bounding box center [361, 280] width 182 height 137
click at [357, 217] on button "Done" at bounding box center [358, 222] width 18 height 11
click at [387, 197] on form "Editing suggested project This project is suggested based on your LinkedIn, res…" at bounding box center [245, 143] width 382 height 259
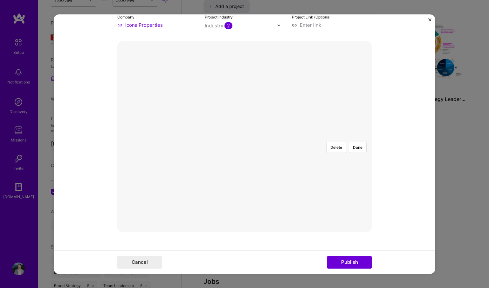
scroll to position [116, 0]
click at [332, 137] on div at bounding box center [365, 224] width 233 height 175
click at [419, 146] on form "Editing suggested project This project is suggested based on your LinkedIn, res…" at bounding box center [245, 143] width 382 height 259
click at [329, 158] on div at bounding box center [365, 224] width 233 height 175
click at [320, 159] on div at bounding box center [363, 224] width 233 height 175
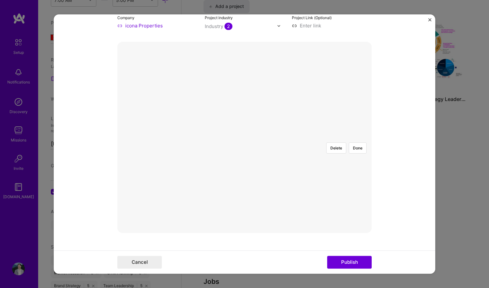
click at [326, 160] on div at bounding box center [363, 224] width 233 height 175
click at [355, 142] on button "Done" at bounding box center [358, 147] width 18 height 11
click at [286, 137] on div at bounding box center [361, 223] width 229 height 172
click at [357, 142] on button "Done" at bounding box center [358, 147] width 18 height 11
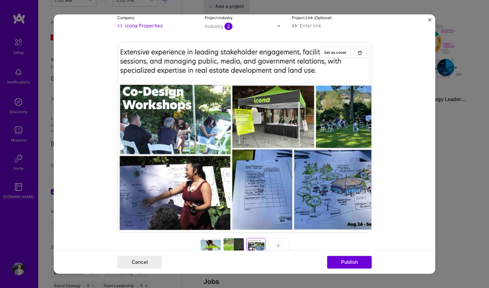
click at [233, 241] on div at bounding box center [234, 245] width 20 height 15
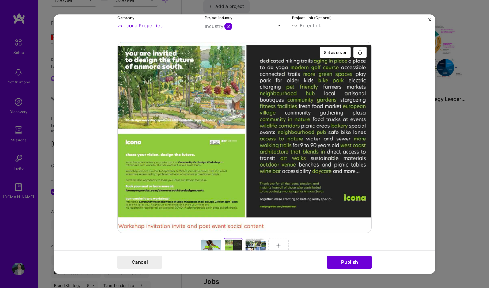
click at [202, 245] on div at bounding box center [211, 245] width 20 height 15
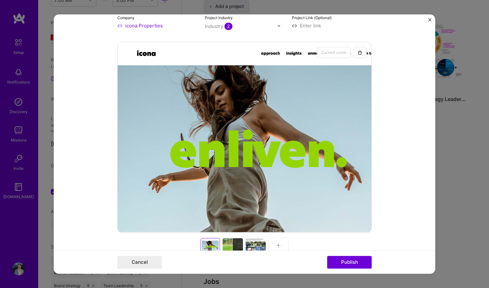
drag, startPoint x: 358, startPoint y: 264, endPoint x: 397, endPoint y: 211, distance: 65.7
click at [397, 211] on form "Editing suggested project This project is suggested based on your LinkedIn, res…" at bounding box center [245, 143] width 382 height 259
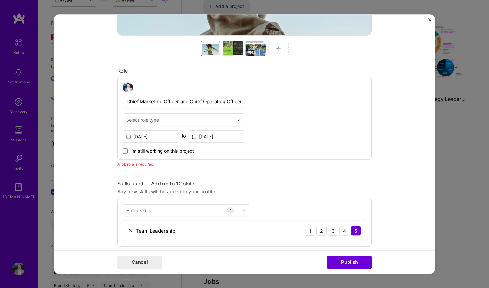
scroll to position [314, 0]
click at [230, 119] on input "text" at bounding box center [180, 119] width 108 height 7
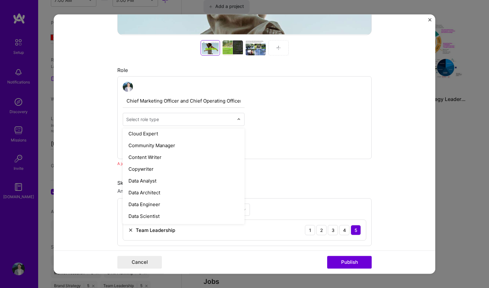
scroll to position [174, 0]
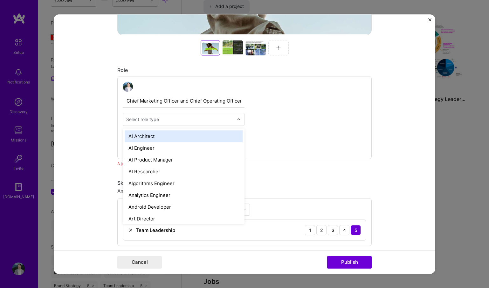
click at [169, 117] on input "text" at bounding box center [180, 119] width 108 height 7
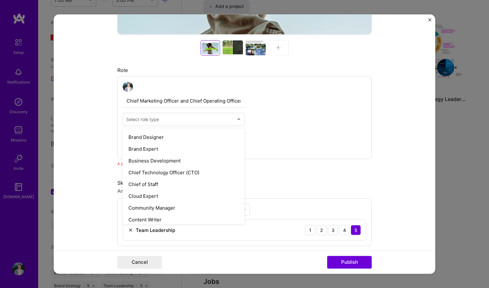
scroll to position [130, 0]
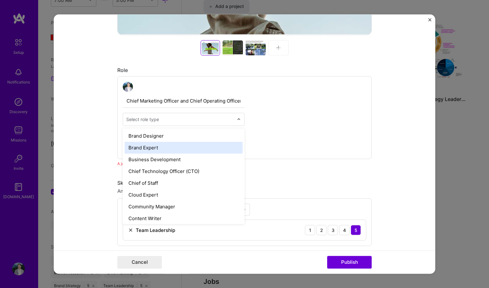
click at [170, 152] on div "Brand Expert" at bounding box center [184, 148] width 118 height 12
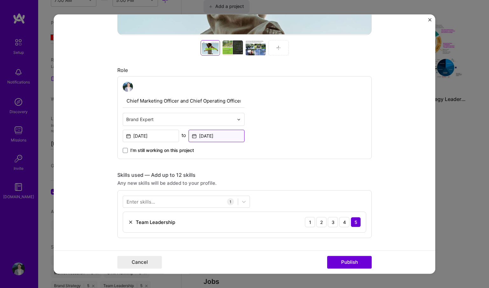
click at [215, 139] on input "[DATE]" at bounding box center [217, 135] width 56 height 12
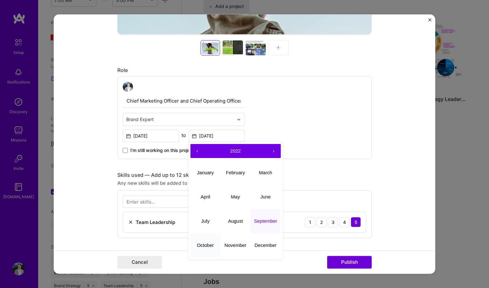
click at [204, 249] on button "October" at bounding box center [206, 245] width 30 height 24
type input "[DATE]"
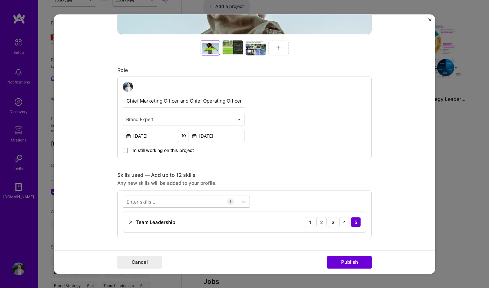
click at [166, 198] on div at bounding box center [180, 201] width 115 height 10
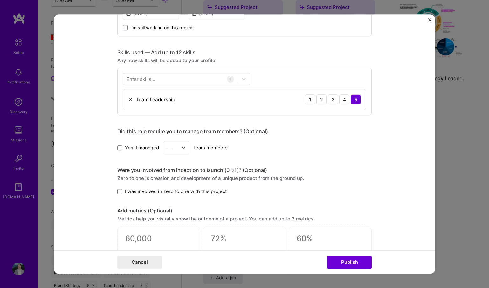
scroll to position [440, 0]
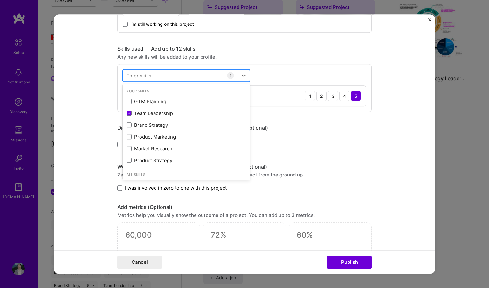
click at [213, 71] on div at bounding box center [186, 75] width 127 height 12
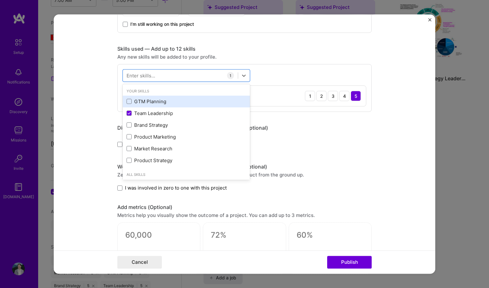
click at [183, 103] on div "GTM Planning" at bounding box center [187, 101] width 120 height 7
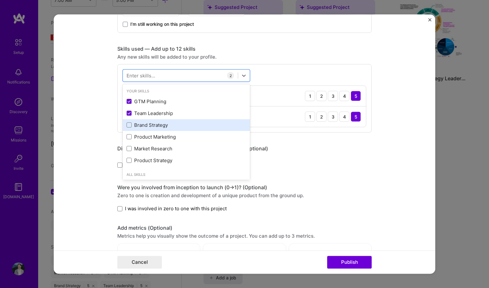
click at [173, 125] on div "Brand Strategy" at bounding box center [187, 125] width 120 height 7
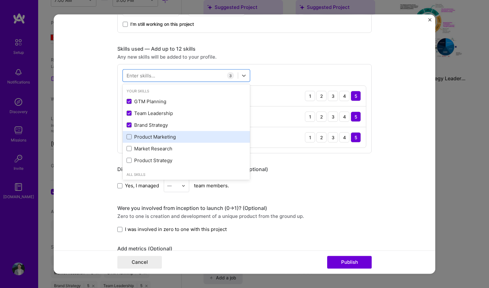
click at [167, 138] on div "Product Marketing" at bounding box center [187, 136] width 120 height 7
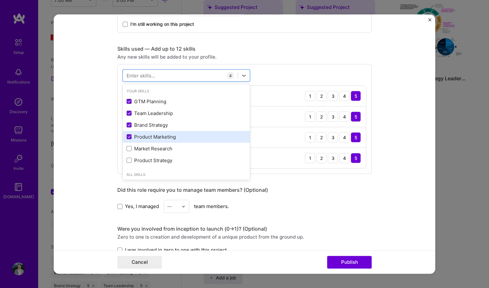
click at [167, 138] on div "Product Marketing" at bounding box center [187, 136] width 120 height 7
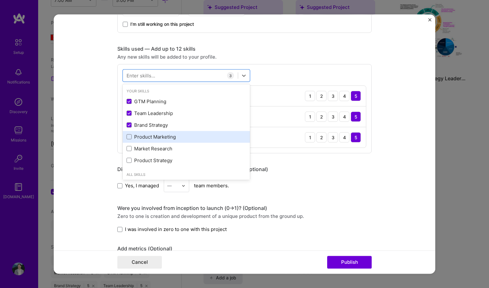
click at [167, 138] on div "Product Marketing" at bounding box center [187, 136] width 120 height 7
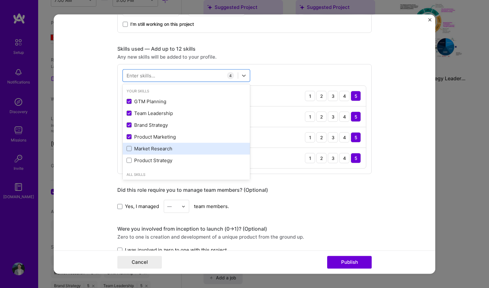
click at [166, 149] on div "Market Research" at bounding box center [187, 148] width 120 height 7
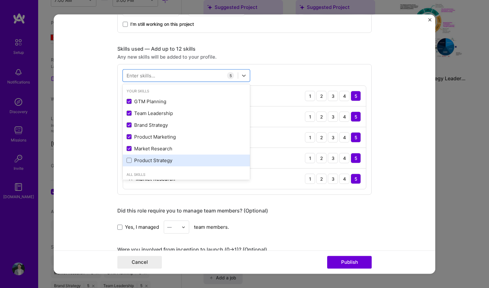
click at [164, 164] on div "Product Strategy" at bounding box center [186, 160] width 127 height 12
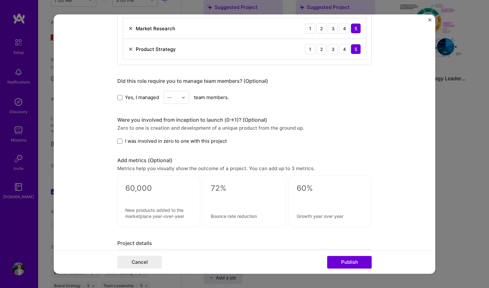
scroll to position [619, 0]
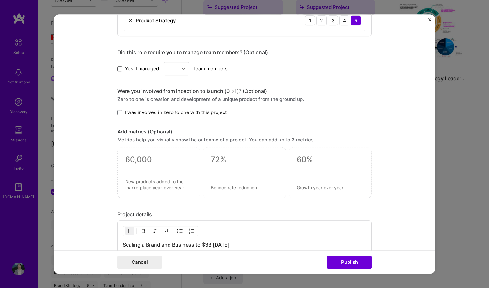
click at [119, 69] on span at bounding box center [119, 68] width 5 height 5
click at [0, 0] on input "Yes, I managed" at bounding box center [0, 0] width 0 height 0
click at [183, 69] on img at bounding box center [184, 69] width 4 height 4
click at [174, 173] on div "19" at bounding box center [177, 172] width 22 height 12
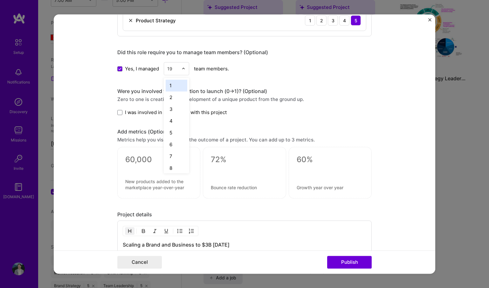
click at [182, 71] on div at bounding box center [185, 68] width 7 height 12
click at [176, 121] on div "20" at bounding box center [177, 119] width 22 height 12
click at [167, 114] on span "I was involved in zero to one with this project" at bounding box center [176, 112] width 102 height 7
click at [0, 0] on input "I was involved in zero to one with this project" at bounding box center [0, 0] width 0 height 0
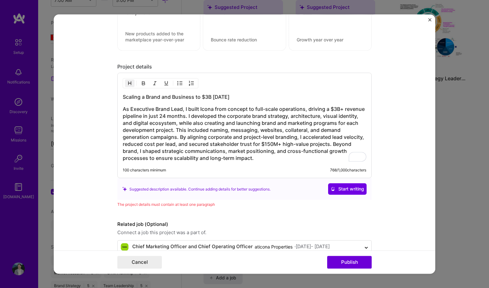
scroll to position [781, 0]
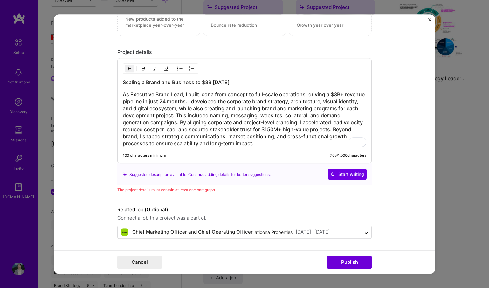
click at [357, 260] on button "Publish" at bounding box center [349, 261] width 45 height 13
click at [352, 263] on button "Publish" at bounding box center [349, 261] width 45 height 13
click at [319, 148] on div "Scaling a Brand and Business to $3B [DATE] As Executive Brand Lead, I built Ico…" at bounding box center [244, 110] width 255 height 105
click at [249, 139] on h3 "As Executive Brand Lead, I built Icona from concept to full-scale operations, d…" at bounding box center [245, 119] width 244 height 56
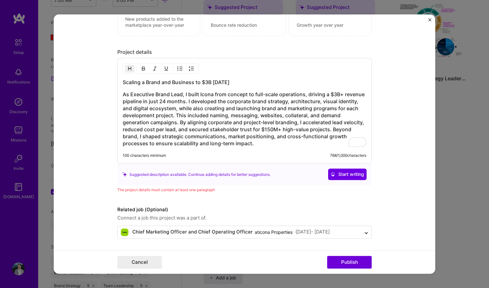
click at [257, 120] on h3 "As Executive Brand Lead, I built Icona from concept to full-scale operations, d…" at bounding box center [245, 119] width 244 height 56
click at [257, 144] on h3 "As Executive Brand Lead, I built Icona from concept to full-scale operations, d…" at bounding box center [245, 119] width 244 height 56
click at [257, 146] on h3 "As Executive Brand Lead, I built Icona from concept to full-scale operations, d…" at bounding box center [245, 119] width 244 height 56
click at [264, 187] on div "The project details must contain at least one paragraph" at bounding box center [244, 189] width 255 height 7
click at [342, 259] on button "Publish" at bounding box center [349, 261] width 45 height 13
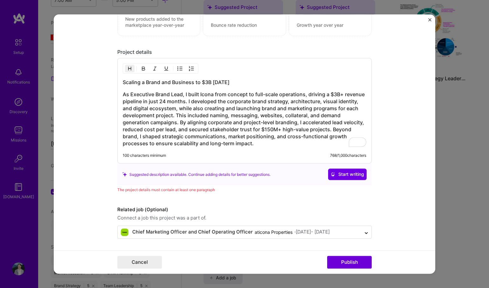
click at [243, 119] on h3 "As Executive Brand Lead, I built Icona from concept to full-scale operations, d…" at bounding box center [245, 119] width 244 height 56
drag, startPoint x: 253, startPoint y: 149, endPoint x: 250, endPoint y: 143, distance: 7.0
click at [250, 143] on div "Scaling a Brand and Business to $3B [DATE] As Executive Brand Lead, I built Ico…" at bounding box center [244, 110] width 255 height 105
click at [254, 146] on h3 "As Executive Brand Lead, I built Icona from concept to full-scale operations, d…" at bounding box center [245, 119] width 244 height 56
click at [253, 157] on div "100 characters minimum 768 / 1,000 characters" at bounding box center [245, 155] width 244 height 5
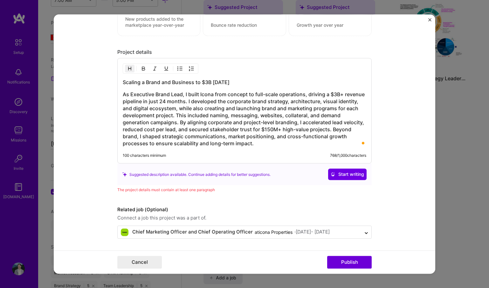
click at [187, 189] on div "The project details must contain at least one paragraph" at bounding box center [244, 189] width 255 height 7
click at [355, 262] on button "Publish" at bounding box center [349, 261] width 45 height 13
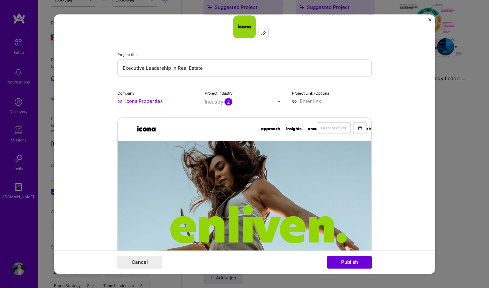
scroll to position [45, 0]
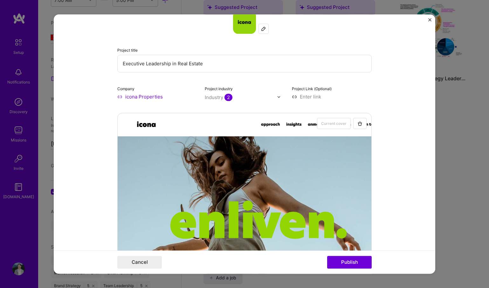
click at [330, 99] on input at bounding box center [332, 96] width 80 height 7
type input "[URL][DOMAIN_NAME]"
click at [410, 110] on form "Editing suggested project This project is suggested based on your LinkedIn, res…" at bounding box center [245, 143] width 382 height 259
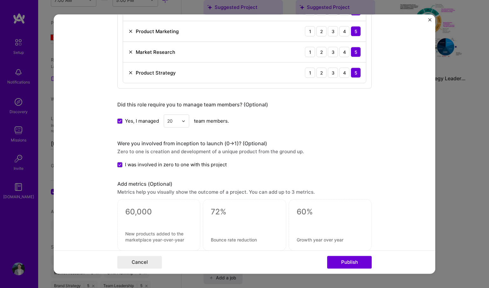
scroll to position [574, 0]
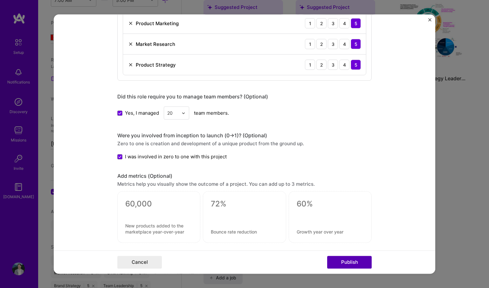
click at [344, 263] on button "Publish" at bounding box center [349, 261] width 45 height 13
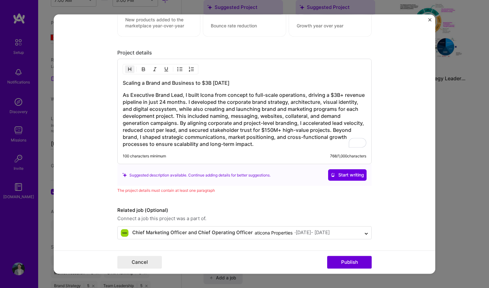
scroll to position [781, 0]
drag, startPoint x: 254, startPoint y: 149, endPoint x: 120, endPoint y: 84, distance: 148.1
click at [120, 84] on div "Scaling a Brand and Business to $3B [DATE] As Executive Brand Lead, I built Ico…" at bounding box center [244, 110] width 255 height 105
drag, startPoint x: 120, startPoint y: 82, endPoint x: 124, endPoint y: 82, distance: 3.5
click at [124, 82] on div "Scaling a Brand and Business to $3B [DATE] As Executive Brand Lead, I built Ico…" at bounding box center [244, 110] width 255 height 105
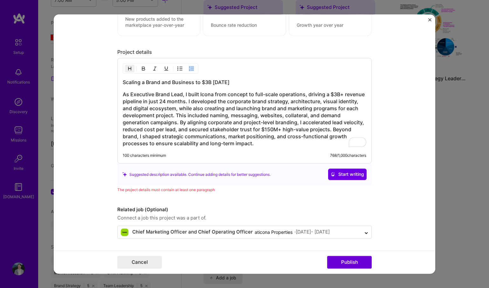
drag, startPoint x: 121, startPoint y: 81, endPoint x: 230, endPoint y: 83, distance: 109.8
click at [230, 83] on div "Scaling a Brand and Business to $3B [DATE] As Executive Brand Lead, I built Ico…" at bounding box center [244, 110] width 255 height 105
click at [233, 84] on h3 "Scaling a Brand and Business to $3B [DATE]" at bounding box center [245, 82] width 244 height 7
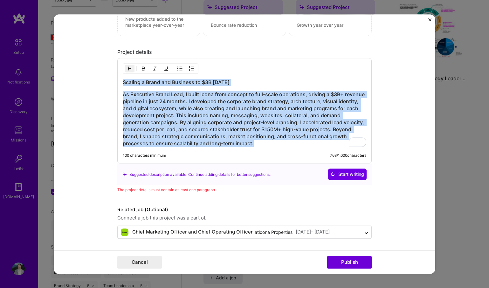
drag, startPoint x: 255, startPoint y: 144, endPoint x: 118, endPoint y: 75, distance: 153.8
click at [118, 75] on div "Scaling a Brand and Business to $3B [DATE] As Executive Brand Lead, I built Ico…" at bounding box center [244, 110] width 255 height 105
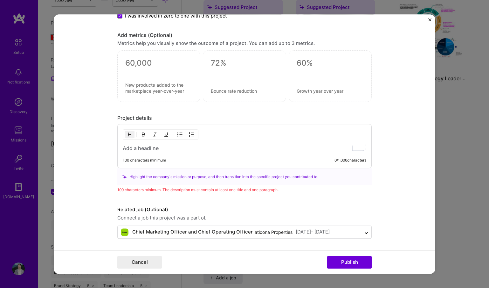
scroll to position [716, 0]
click at [143, 151] on div "100 characters minimum 0 / 1,000 characters" at bounding box center [244, 146] width 255 height 44
click at [154, 150] on h3 "To enrich screen reader interactions, please activate Accessibility in Grammarl…" at bounding box center [245, 148] width 244 height 7
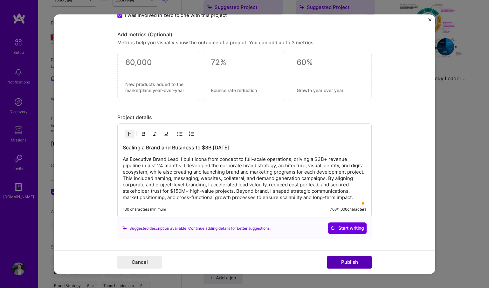
click at [353, 262] on button "Publish" at bounding box center [349, 261] width 45 height 13
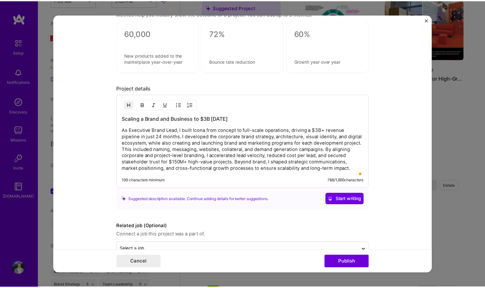
scroll to position [687, 0]
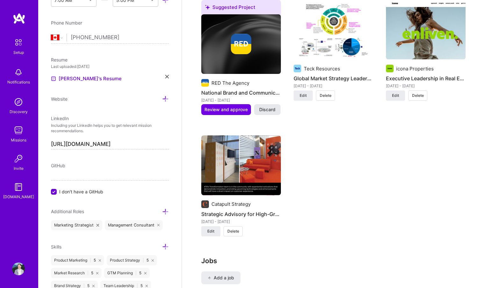
click at [269, 109] on span "Discard" at bounding box center [267, 109] width 16 height 6
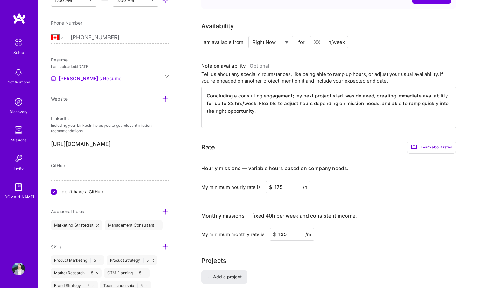
scroll to position [0, 0]
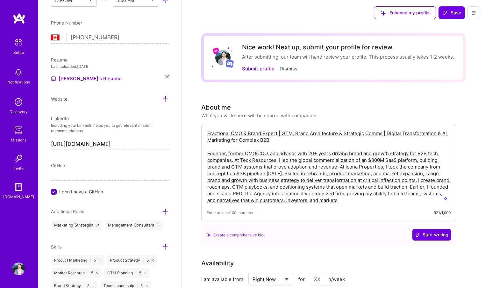
drag, startPoint x: 267, startPoint y: 70, endPoint x: 268, endPoint y: 96, distance: 26.1
drag, startPoint x: 254, startPoint y: 139, endPoint x: 206, endPoint y: 129, distance: 49.0
click at [206, 129] on textarea "Fractional CMO & Brand Expert | GTM, Brand Architecture & Strategic Comms | Dig…" at bounding box center [328, 166] width 244 height 75
click at [263, 69] on button "Submit profile" at bounding box center [258, 68] width 32 height 7
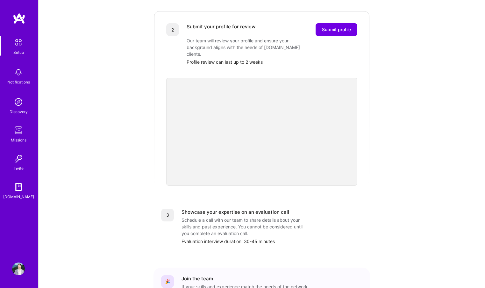
scroll to position [181, 0]
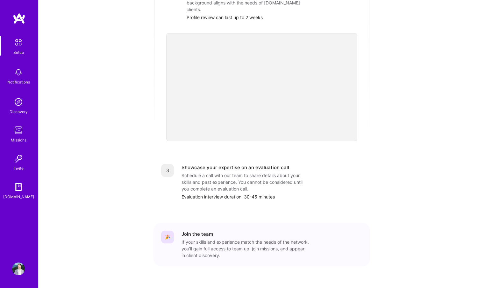
click at [393, 145] on div "Getting started as an [DOMAIN_NAME] Builder Complete the steps below to request…" at bounding box center [261, 60] width 395 height 473
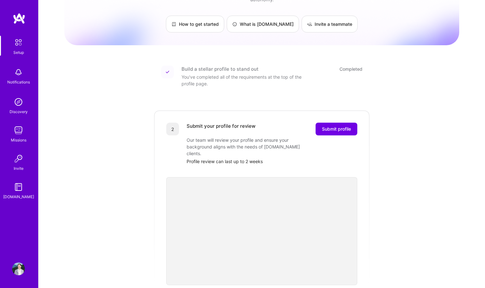
scroll to position [36, 0]
click at [337, 129] on button "Submit profile" at bounding box center [336, 129] width 42 height 13
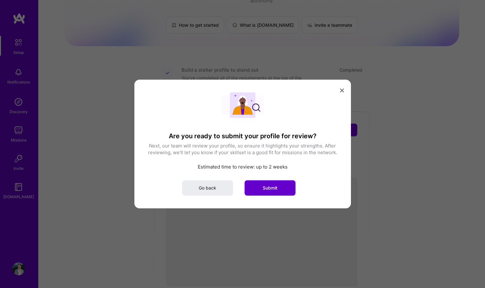
click at [277, 187] on span "Submit" at bounding box center [269, 188] width 15 height 6
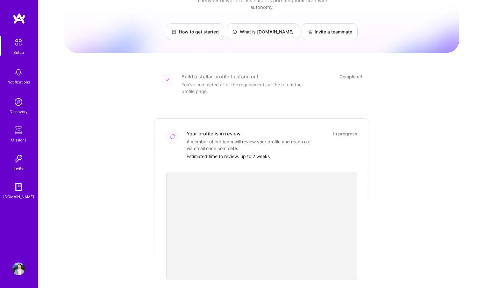
scroll to position [0, 0]
